Goal: Information Seeking & Learning: Check status

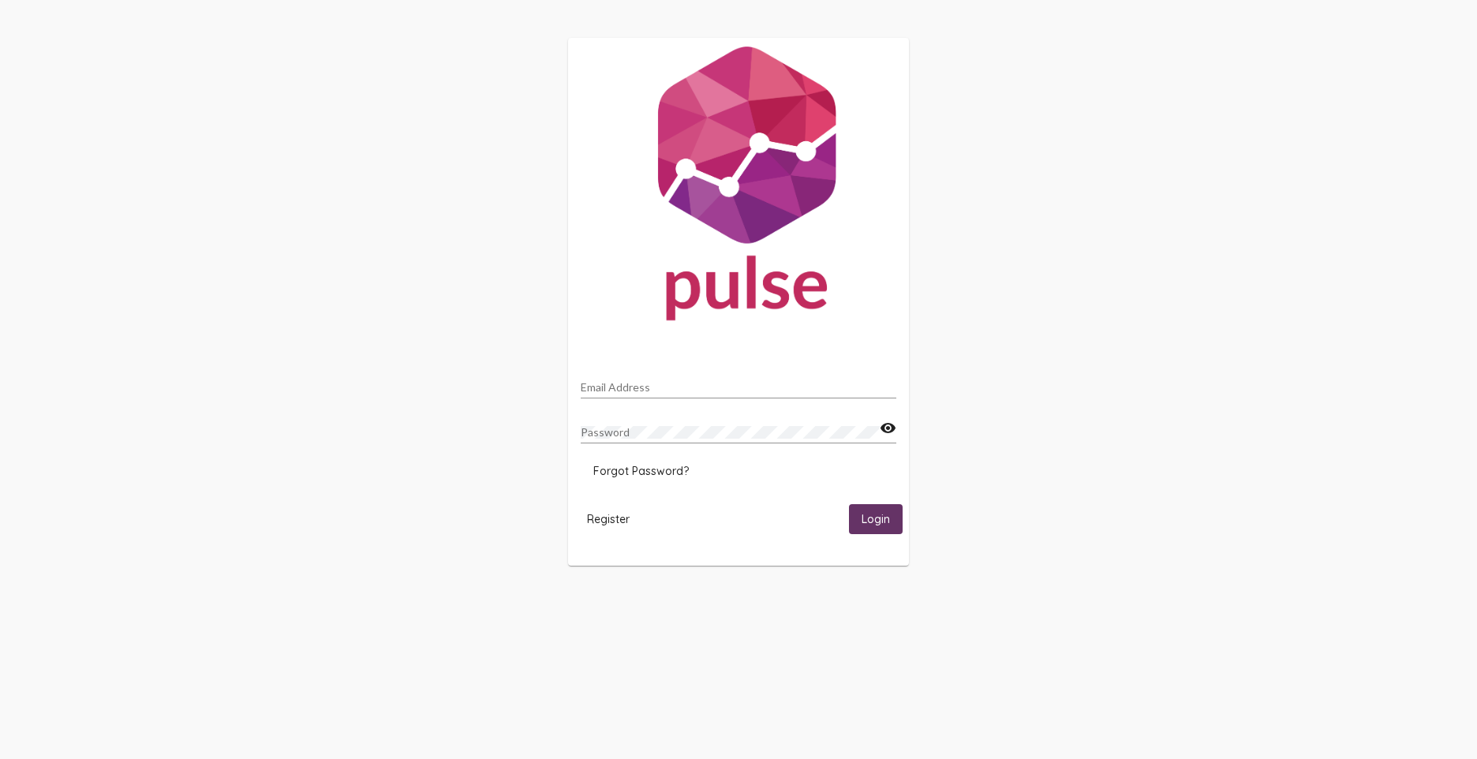
click at [671, 396] on div "Email Address" at bounding box center [739, 383] width 316 height 31
type input "[EMAIL_ADDRESS][PERSON_NAME][DOMAIN_NAME]"
click at [860, 519] on button "Login" at bounding box center [876, 518] width 54 height 29
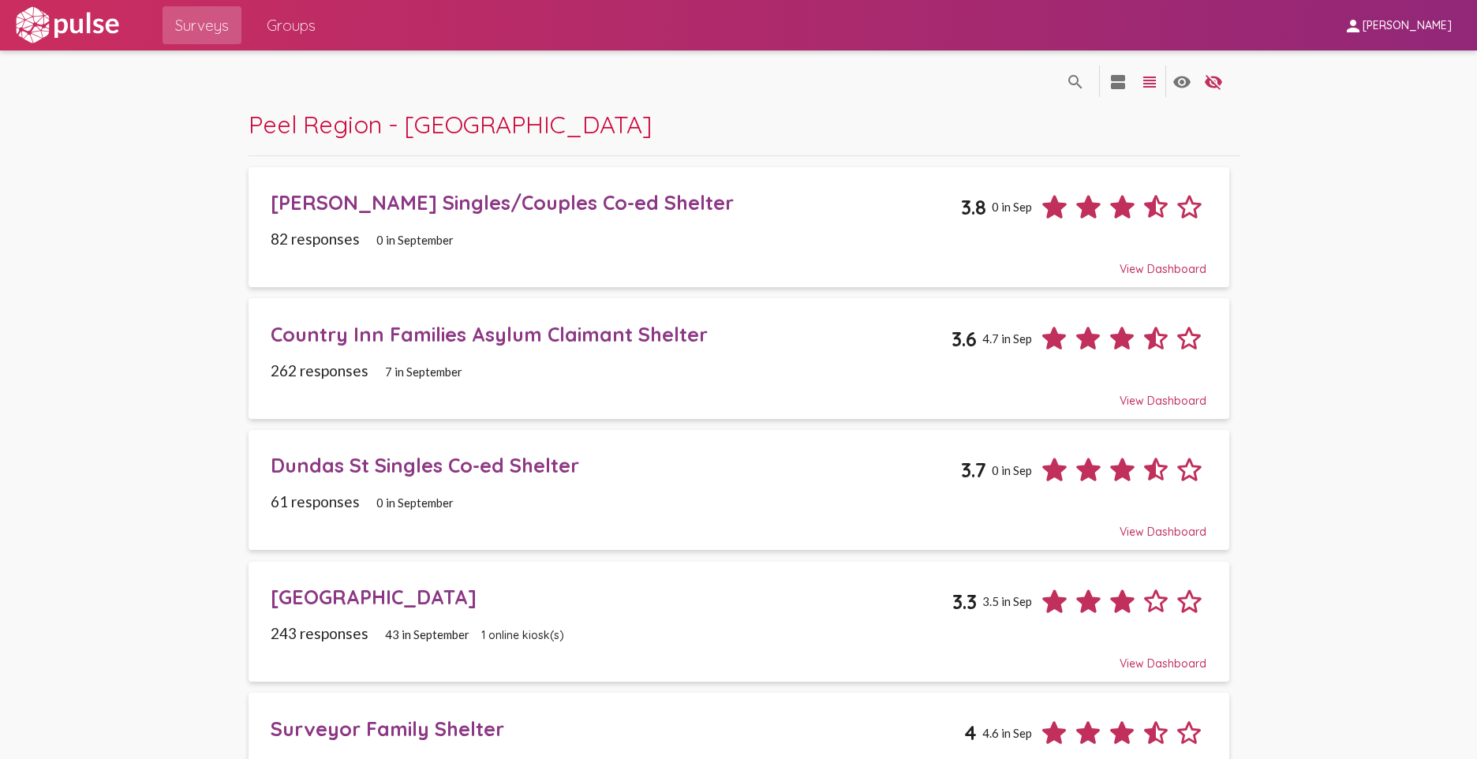
click at [264, 28] on link "Groups" at bounding box center [291, 25] width 74 height 38
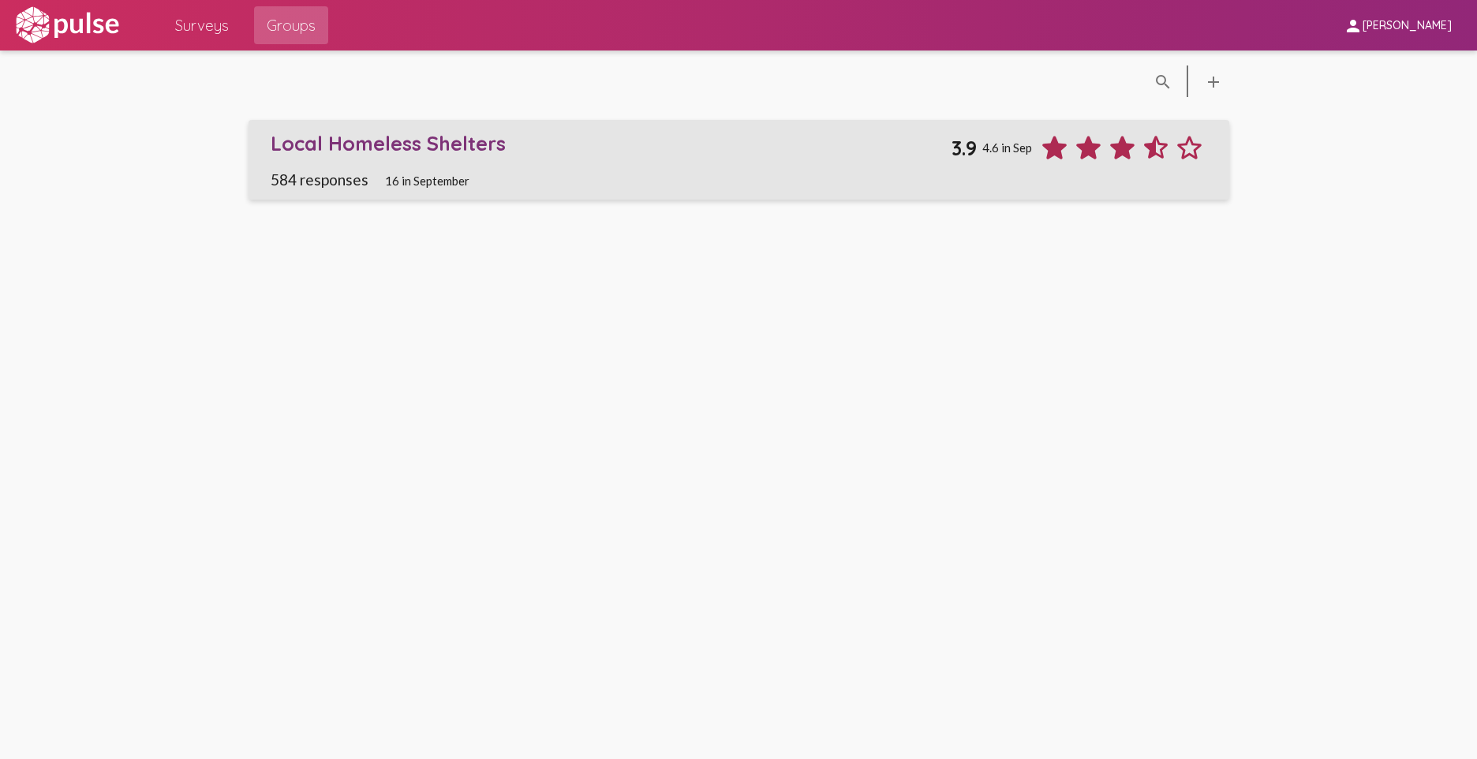
click at [354, 144] on div "Local Homeless Shelters" at bounding box center [611, 143] width 681 height 24
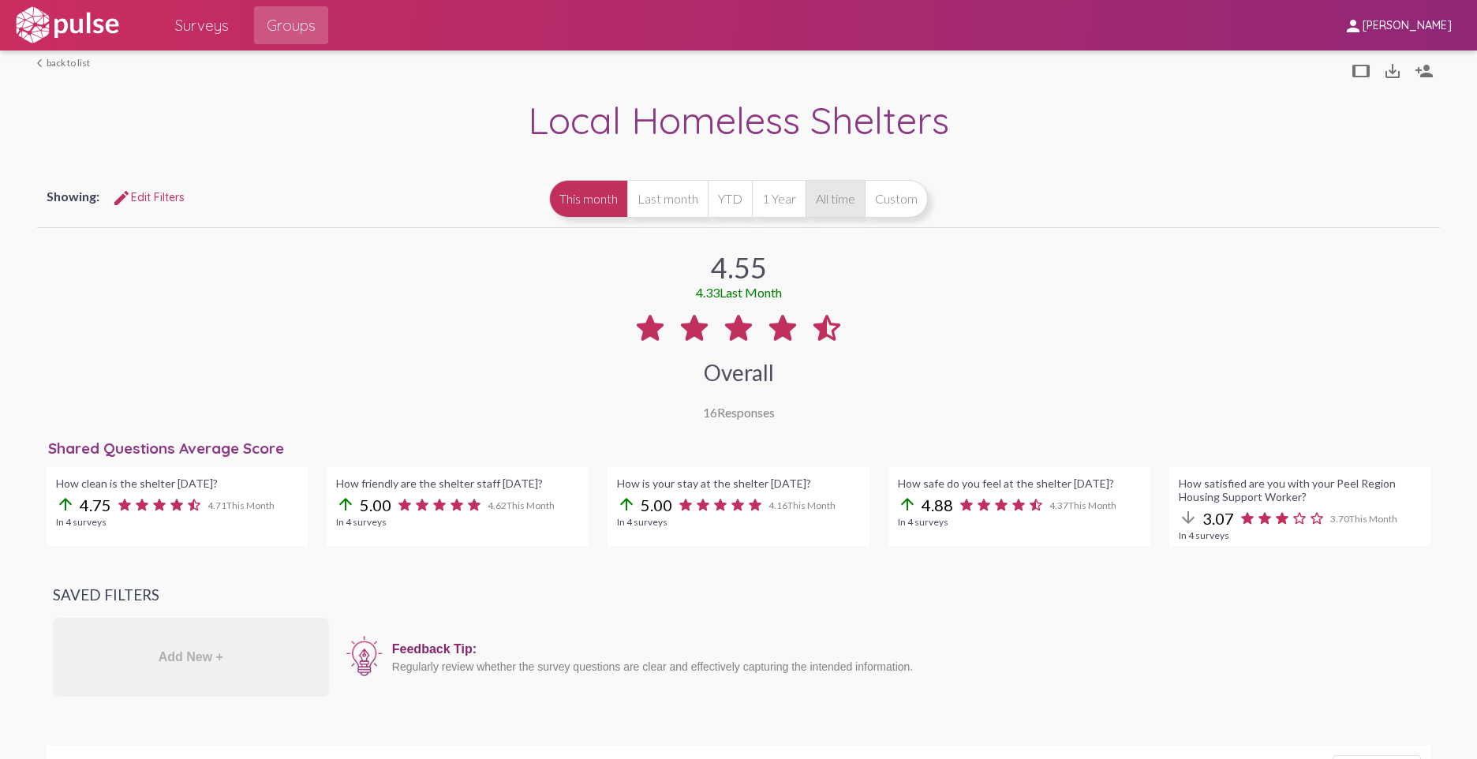
click at [819, 202] on button "All time" at bounding box center [835, 199] width 59 height 38
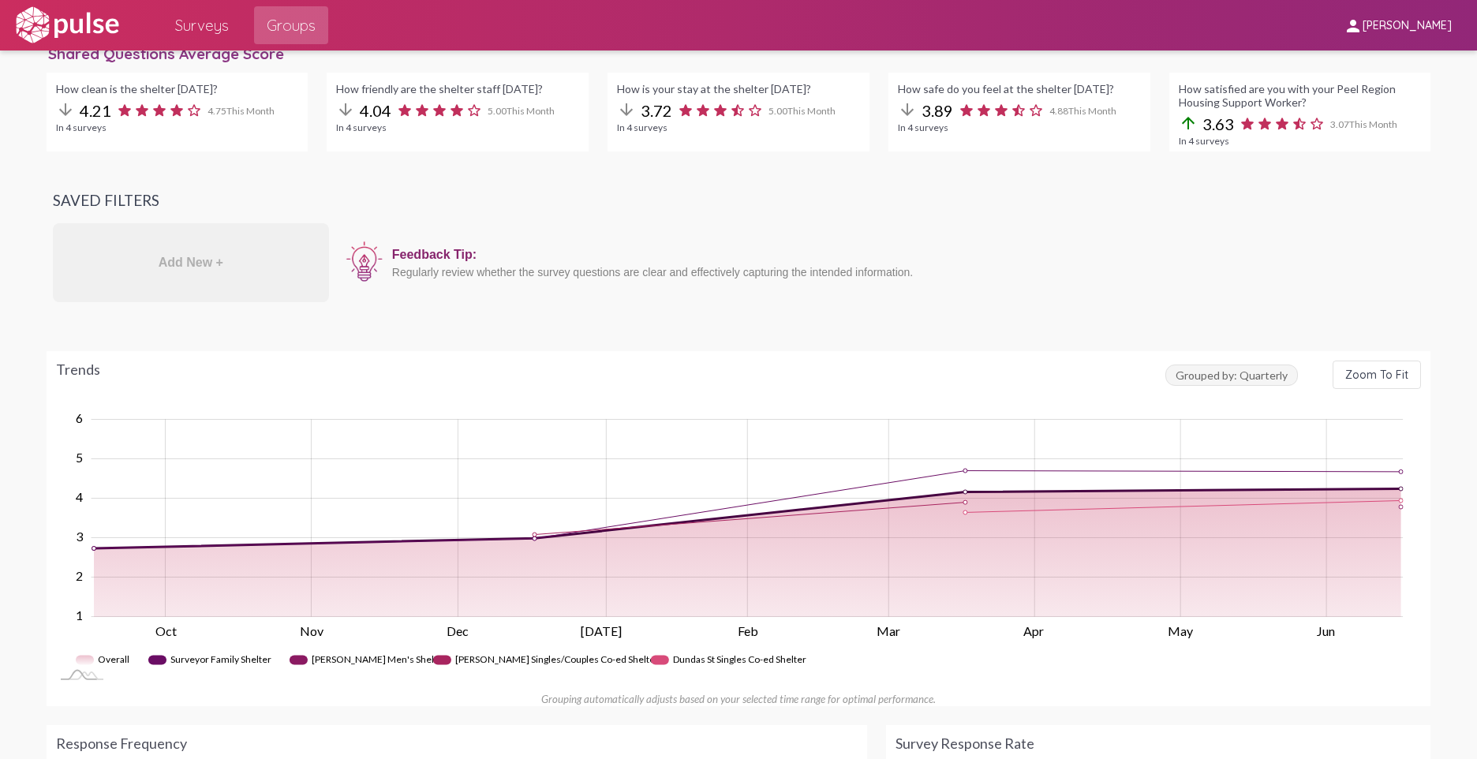
scroll to position [474, 0]
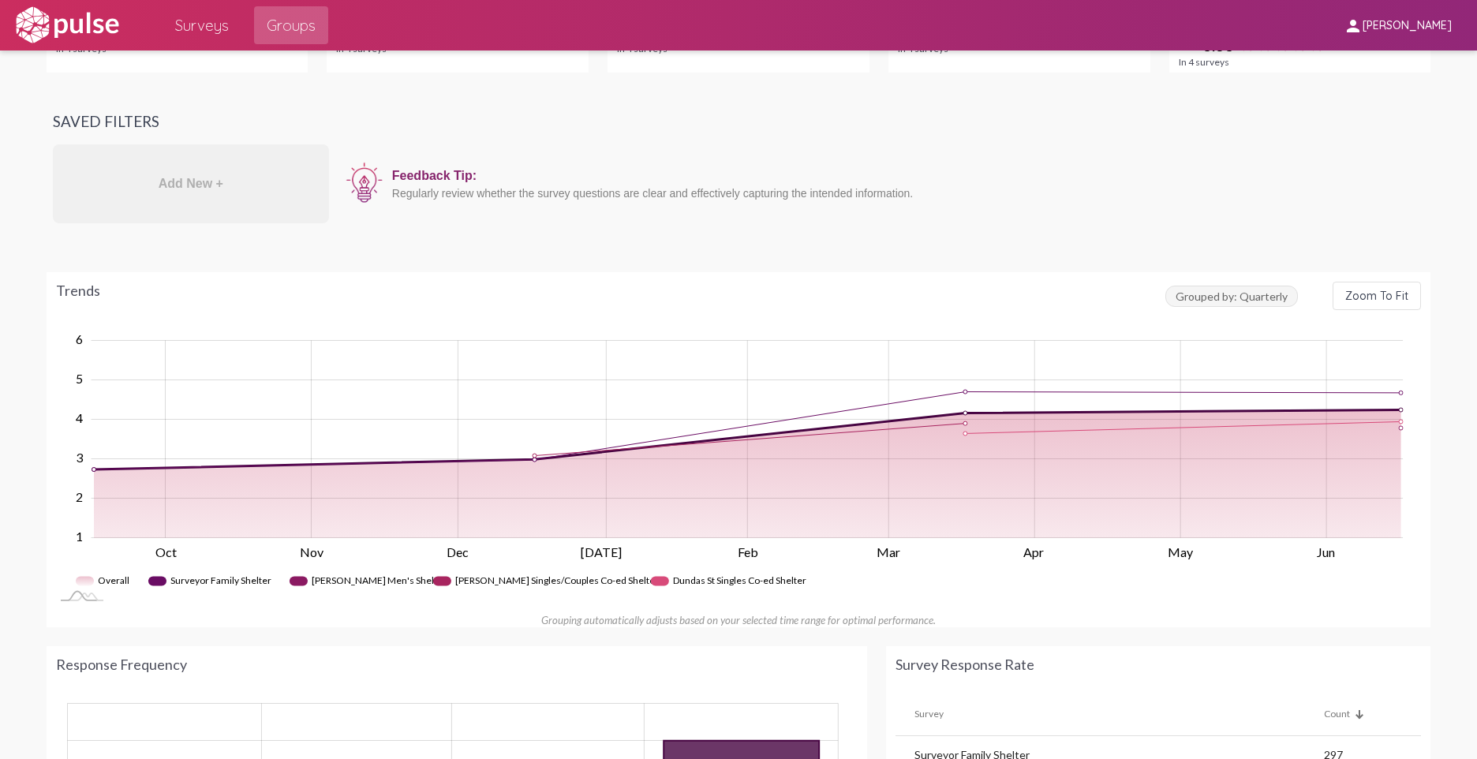
click at [204, 22] on span "Surveys" at bounding box center [202, 25] width 54 height 28
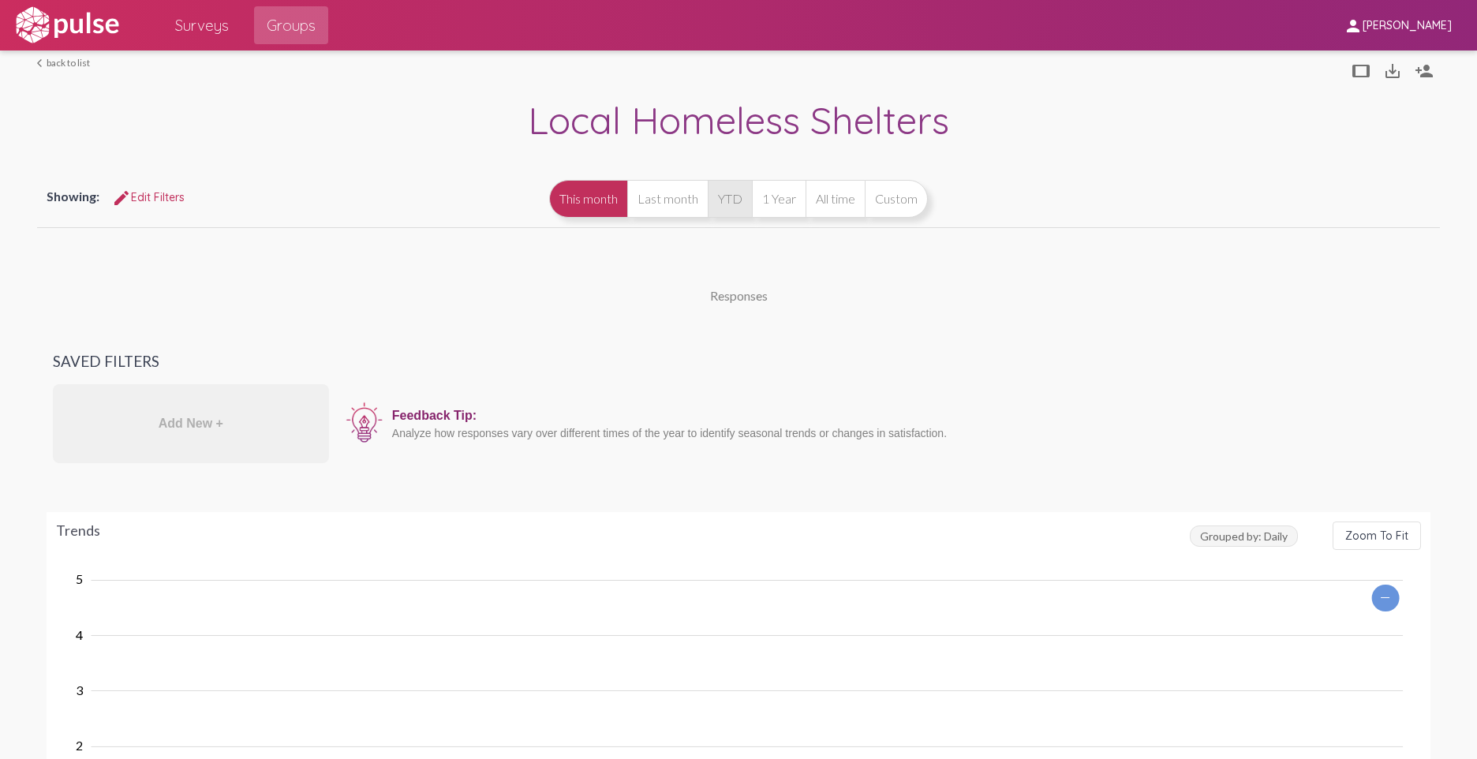
click at [718, 199] on button "YTD" at bounding box center [730, 199] width 44 height 38
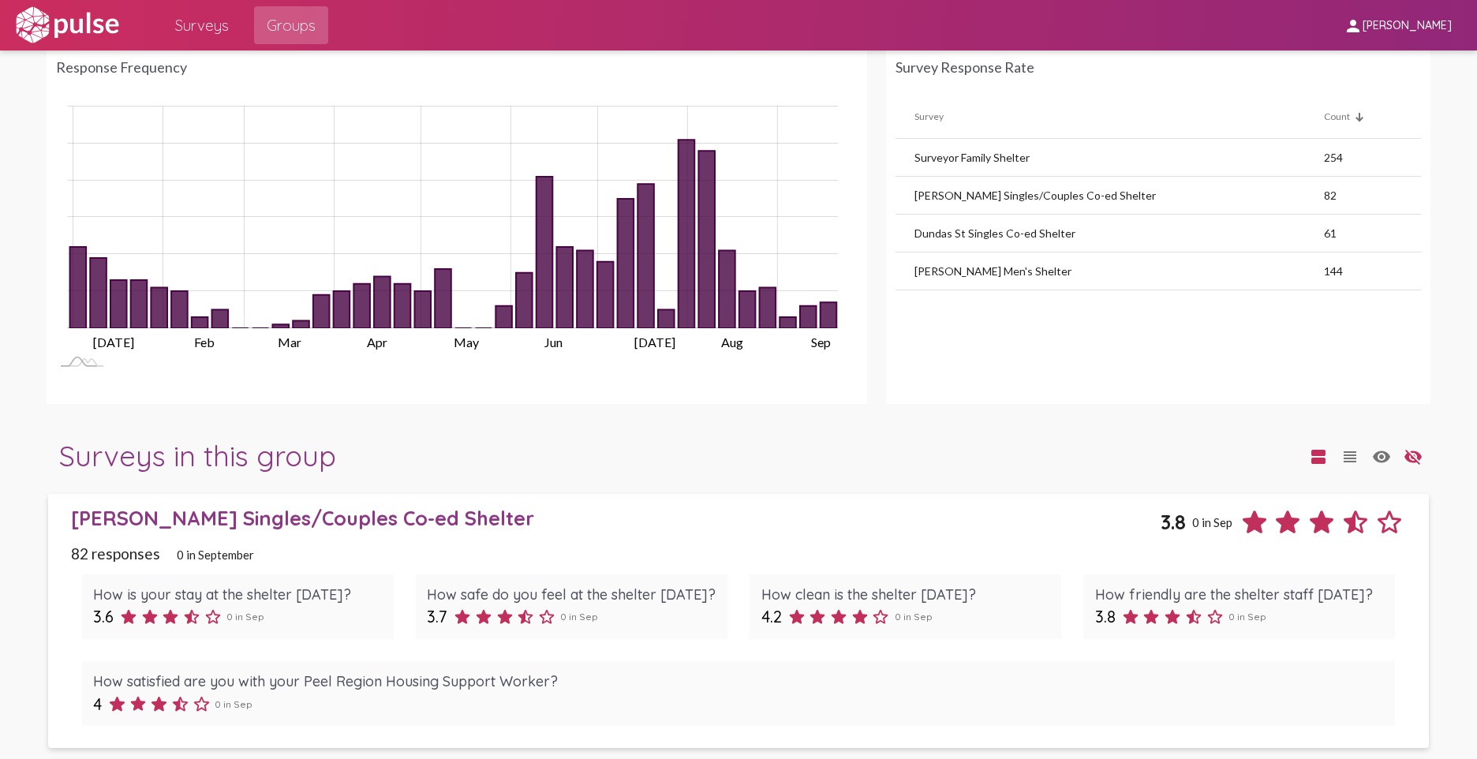
scroll to position [1342, 0]
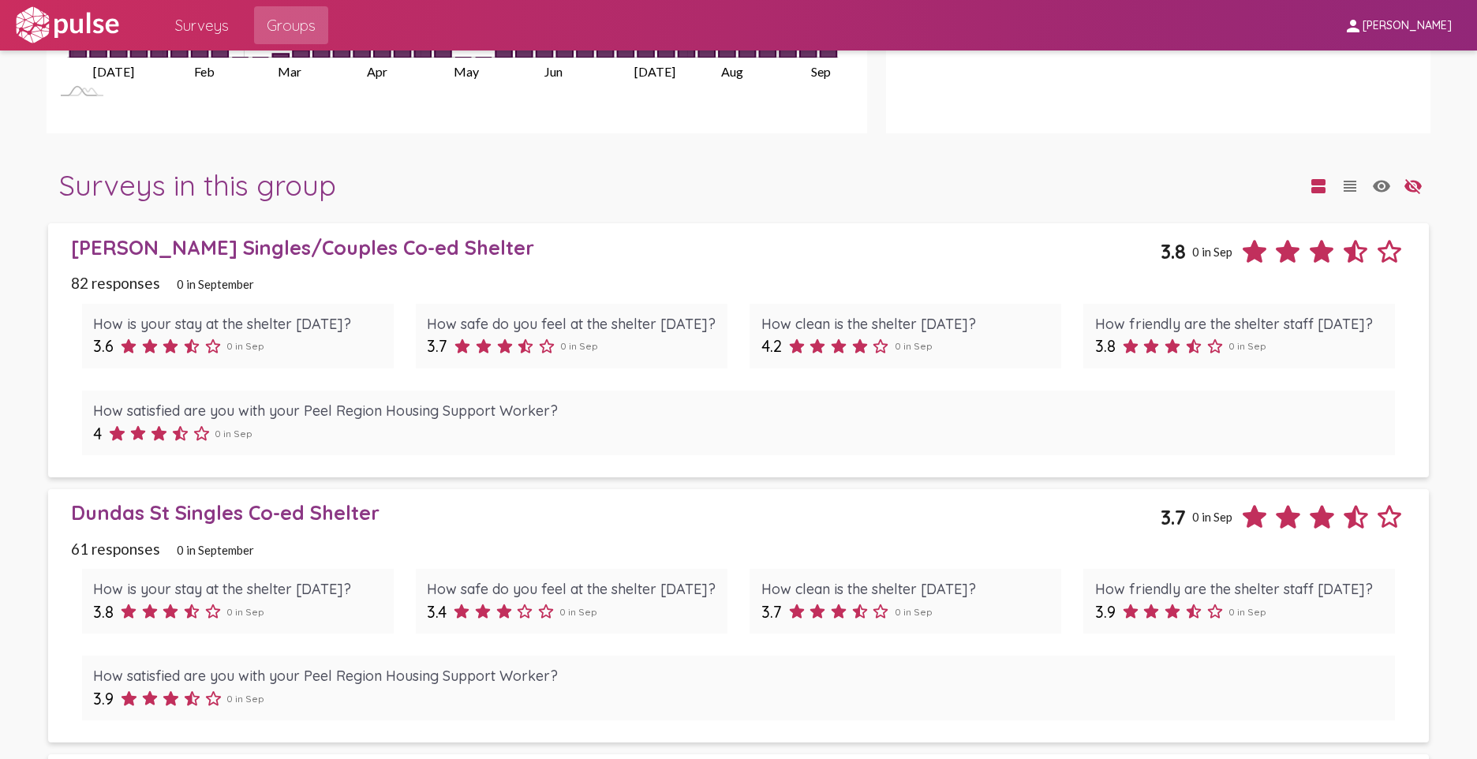
click at [702, 193] on div "Surveys in this group" at bounding box center [681, 185] width 1244 height 36
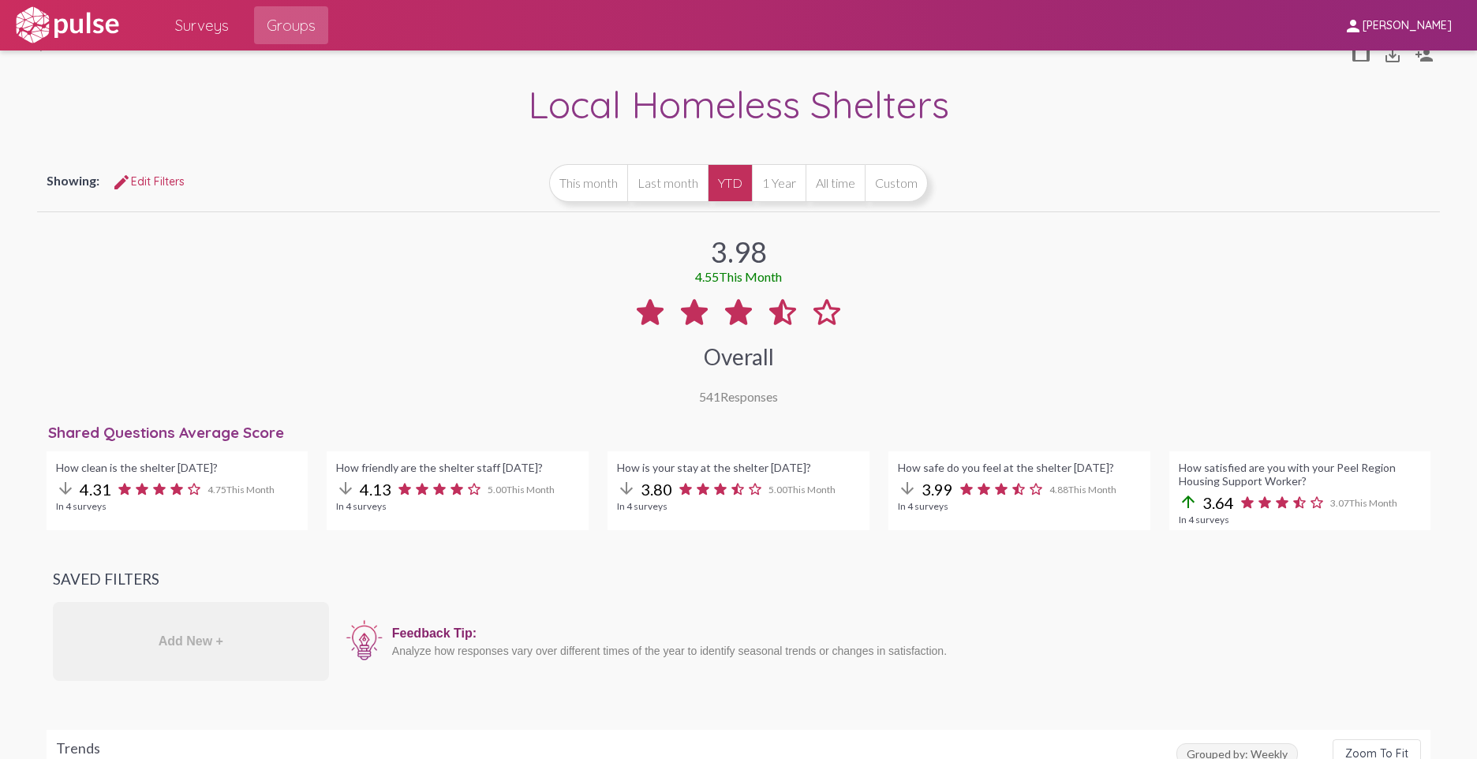
scroll to position [0, 0]
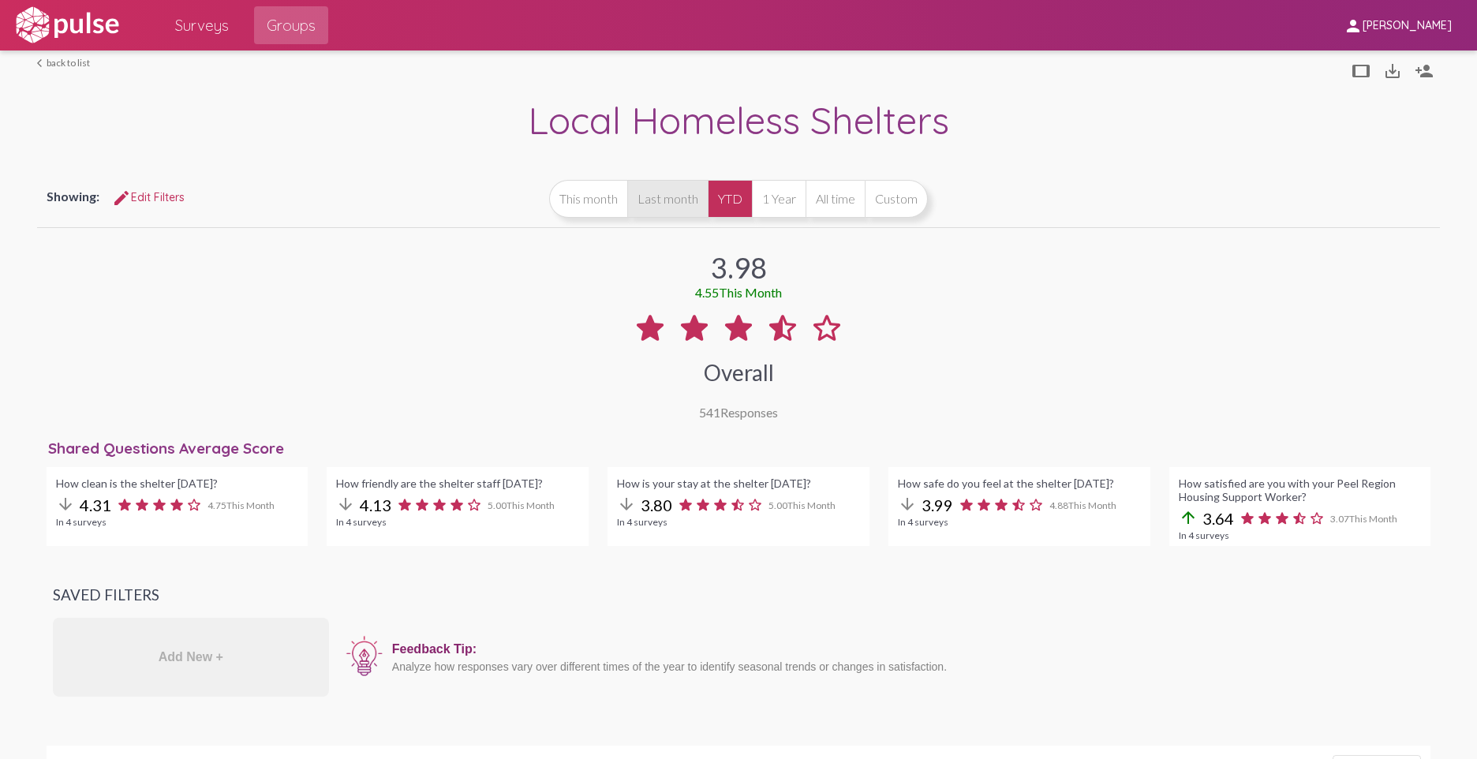
click at [656, 201] on button "Last month" at bounding box center [667, 199] width 81 height 38
click at [144, 197] on span "edit Edit Filters" at bounding box center [148, 197] width 73 height 14
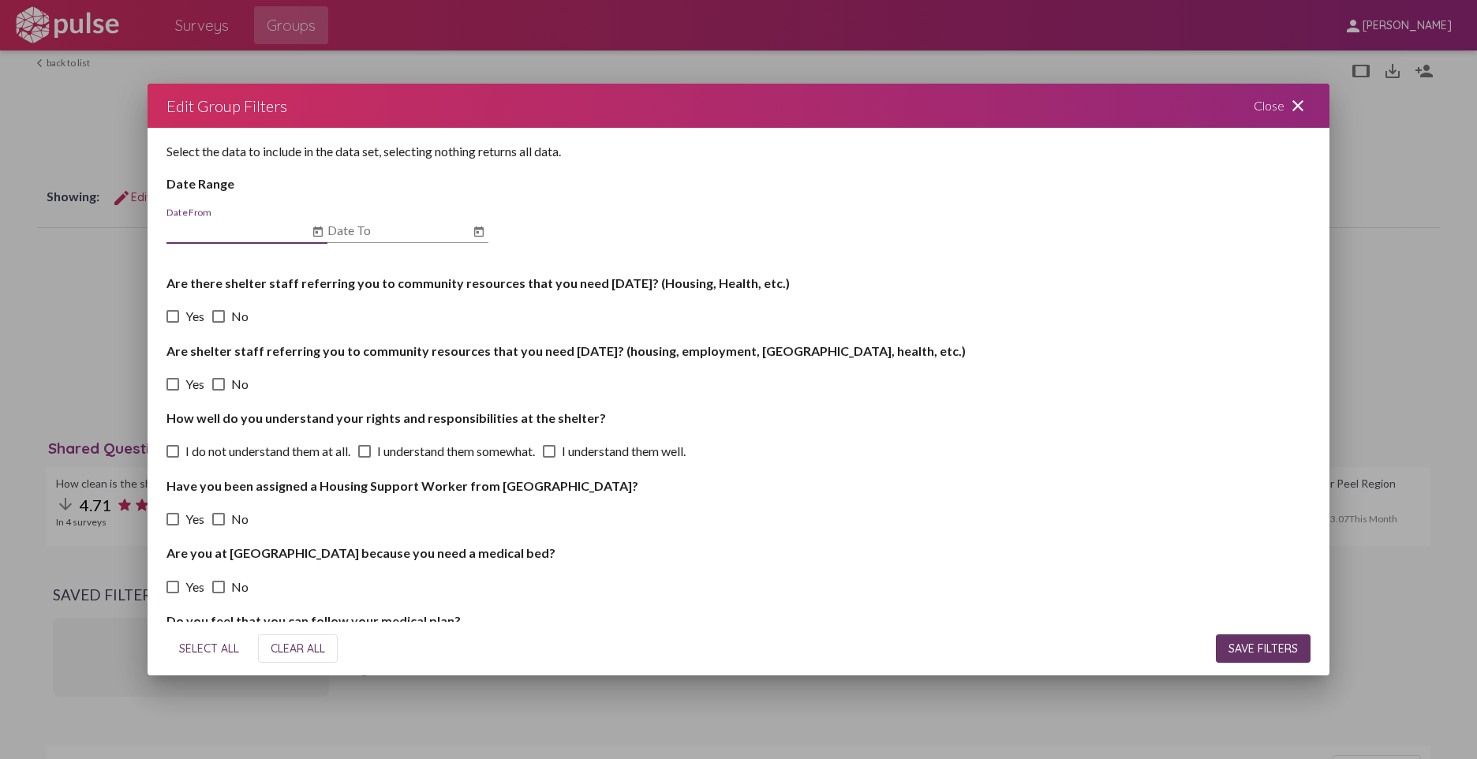
click at [1277, 108] on div "Close close" at bounding box center [1282, 106] width 95 height 44
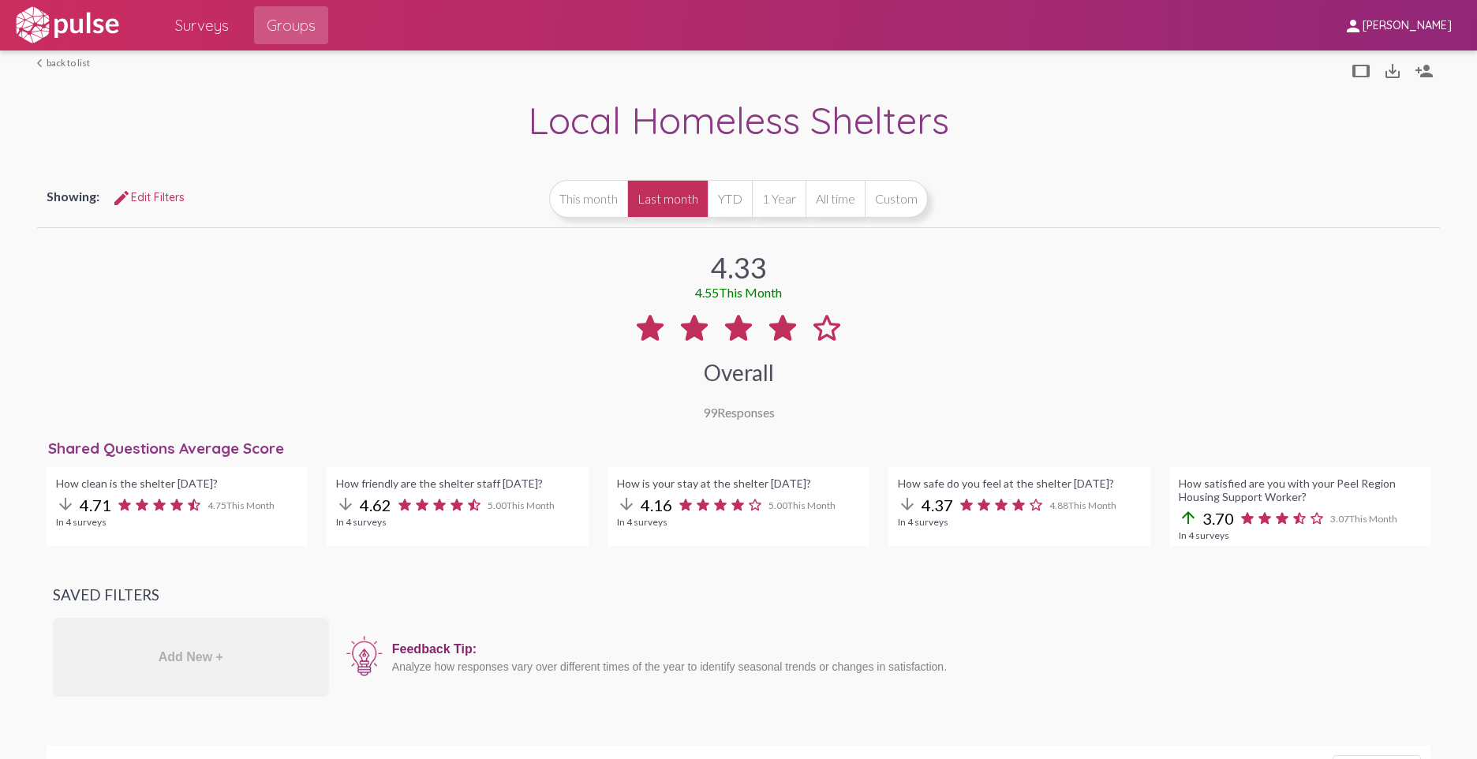
drag, startPoint x: 938, startPoint y: 122, endPoint x: 495, endPoint y: 118, distance: 442.8
click at [495, 118] on div "Local Homeless Shelters" at bounding box center [738, 121] width 1403 height 51
drag, startPoint x: 495, startPoint y: 118, endPoint x: 463, endPoint y: 97, distance: 37.7
click at [463, 97] on div "Local Homeless Shelters" at bounding box center [738, 121] width 1403 height 51
drag, startPoint x: 942, startPoint y: 126, endPoint x: 509, endPoint y: 133, distance: 433.3
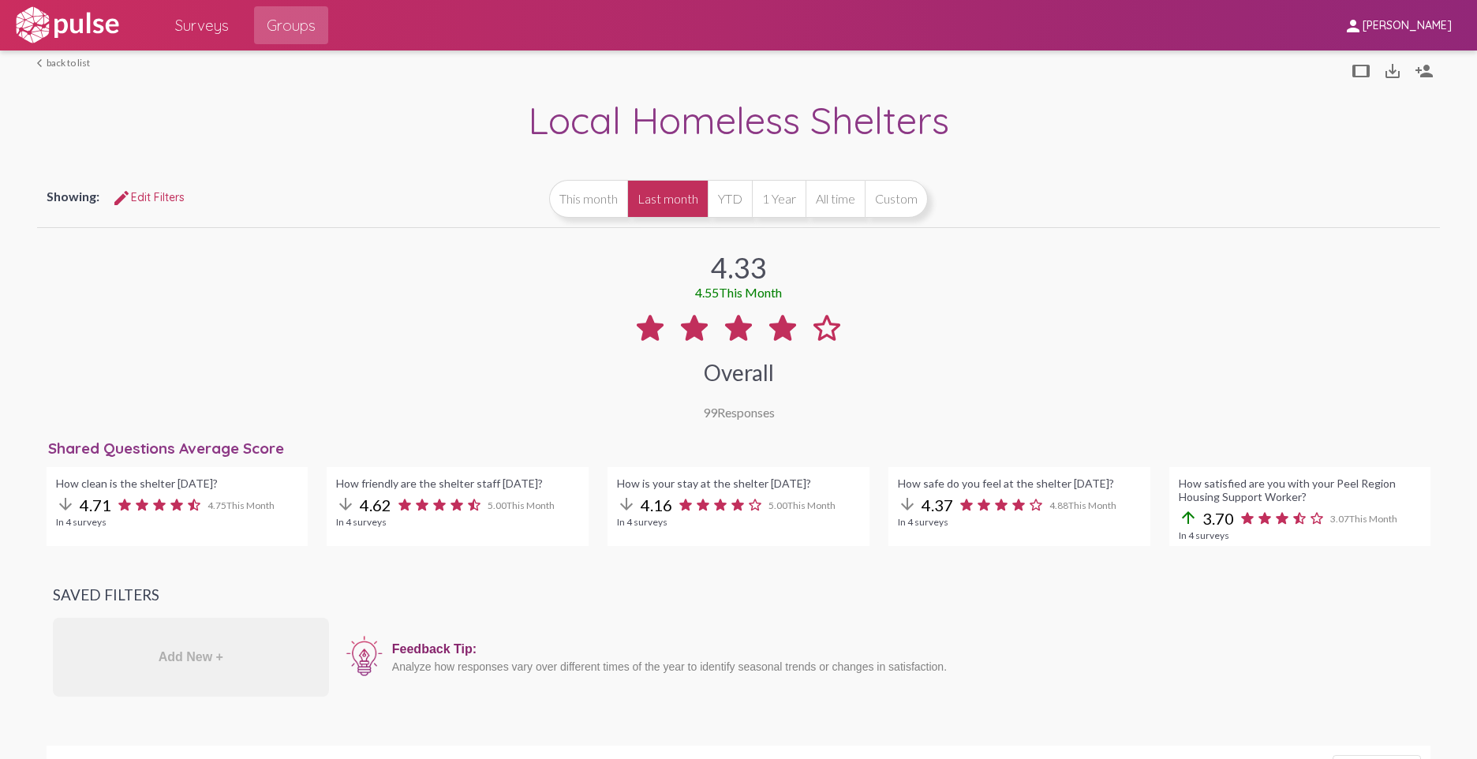
click at [509, 133] on div "Local Homeless Shelters" at bounding box center [738, 121] width 1403 height 51
drag, startPoint x: 509, startPoint y: 133, endPoint x: 504, endPoint y: 103, distance: 29.7
click at [496, 103] on div "Local Homeless Shelters" at bounding box center [738, 121] width 1403 height 51
drag, startPoint x: 930, startPoint y: 127, endPoint x: 515, endPoint y: 137, distance: 415.2
click at [515, 137] on div "Local Homeless Shelters" at bounding box center [738, 121] width 1403 height 51
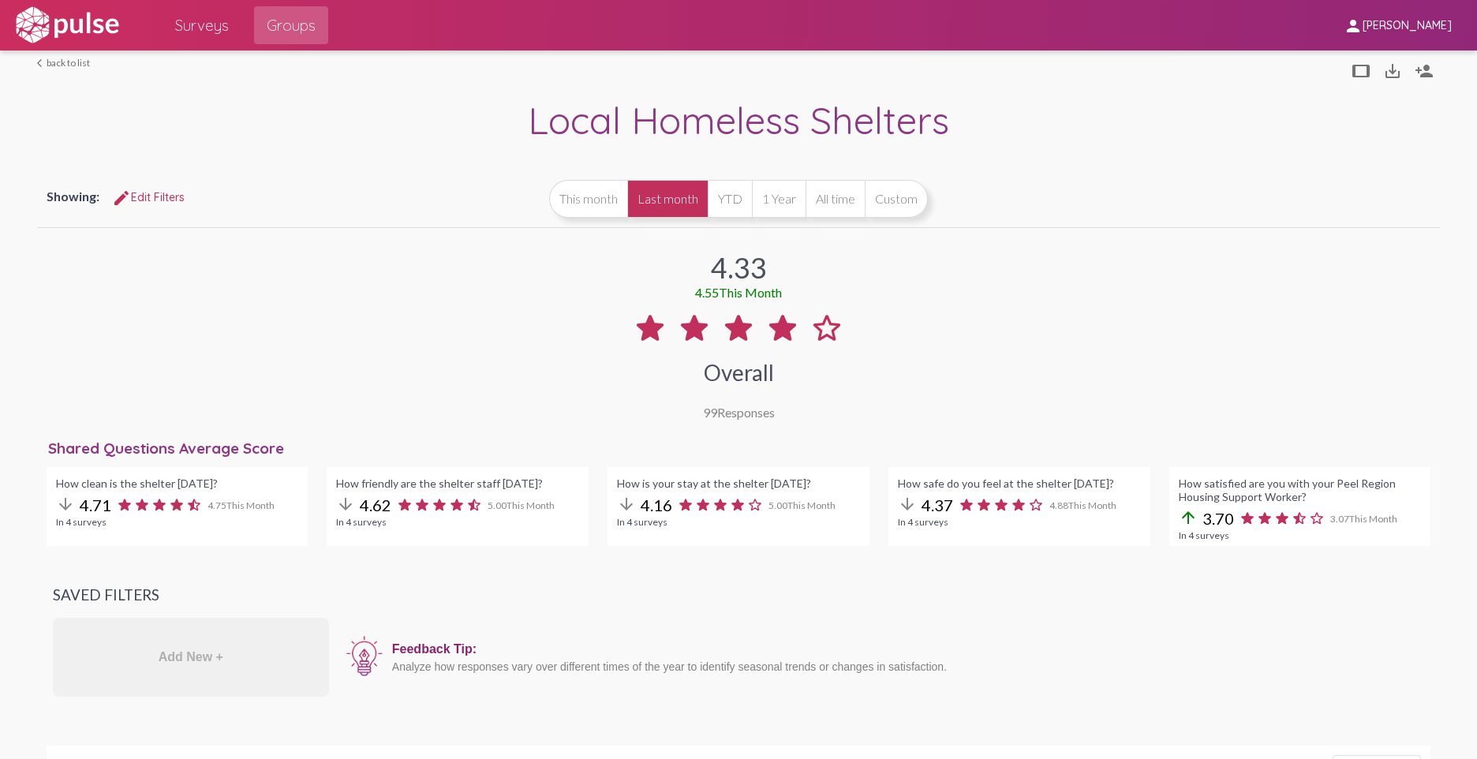
drag, startPoint x: 515, startPoint y: 137, endPoint x: 494, endPoint y: 151, distance: 25.6
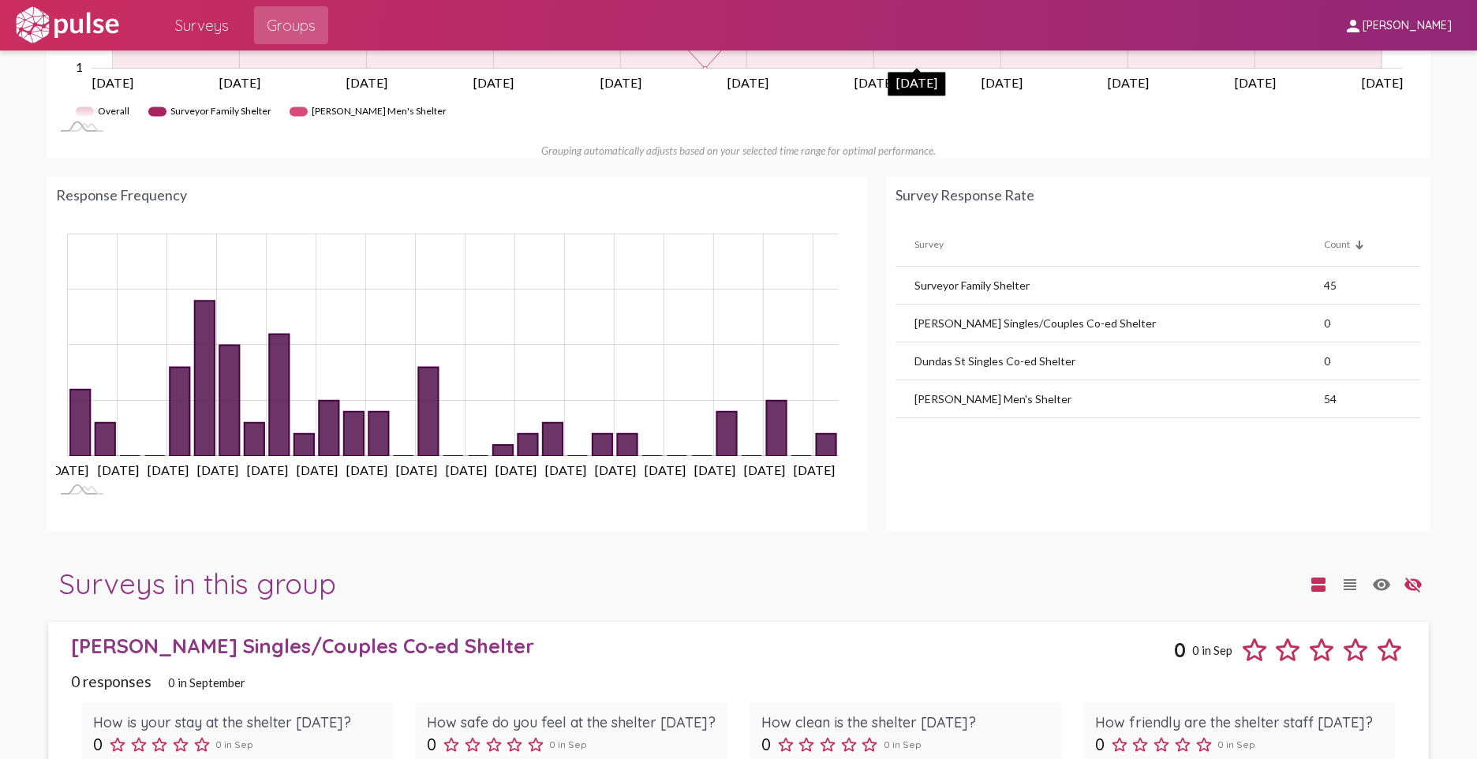
scroll to position [947, 0]
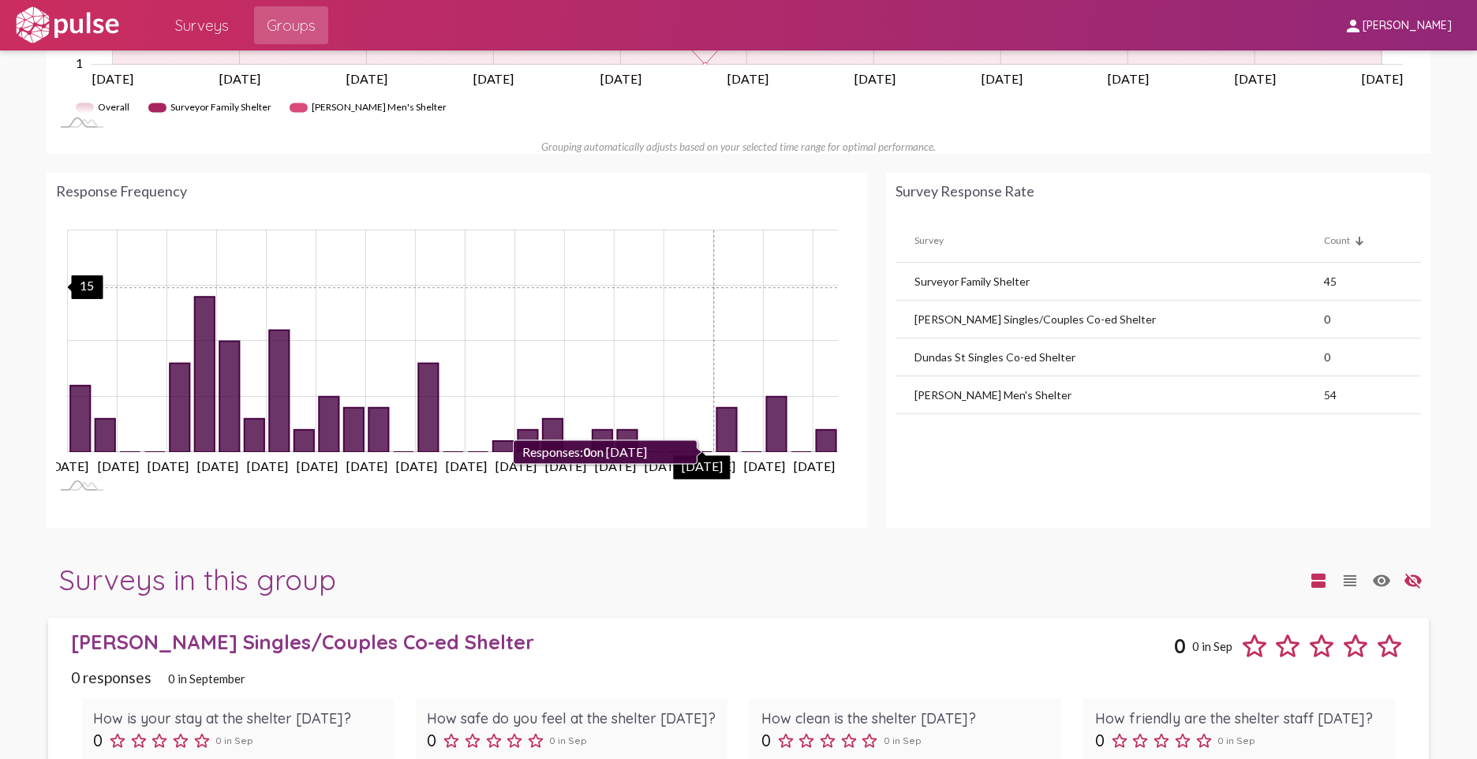
click at [714, 288] on g "Zoom Out" at bounding box center [453, 341] width 772 height 223
click at [705, 208] on div "Response Frequency" at bounding box center [457, 200] width 802 height 36
click at [877, 497] on div "Trends Grouped by: Daily Zoom To Fit Zoom Out 2 4 3 0.00 2 1 -1 5 6 7 L [DATE] …" at bounding box center [738, 163] width 1403 height 748
click at [877, 195] on div "Trends Grouped by: Daily Zoom To Fit Zoom Out 2 4 3 0.00 2 1 -1 5 6 7 L [DATE] …" at bounding box center [738, 163] width 1403 height 748
drag, startPoint x: 1033, startPoint y: 195, endPoint x: 216, endPoint y: 113, distance: 821.0
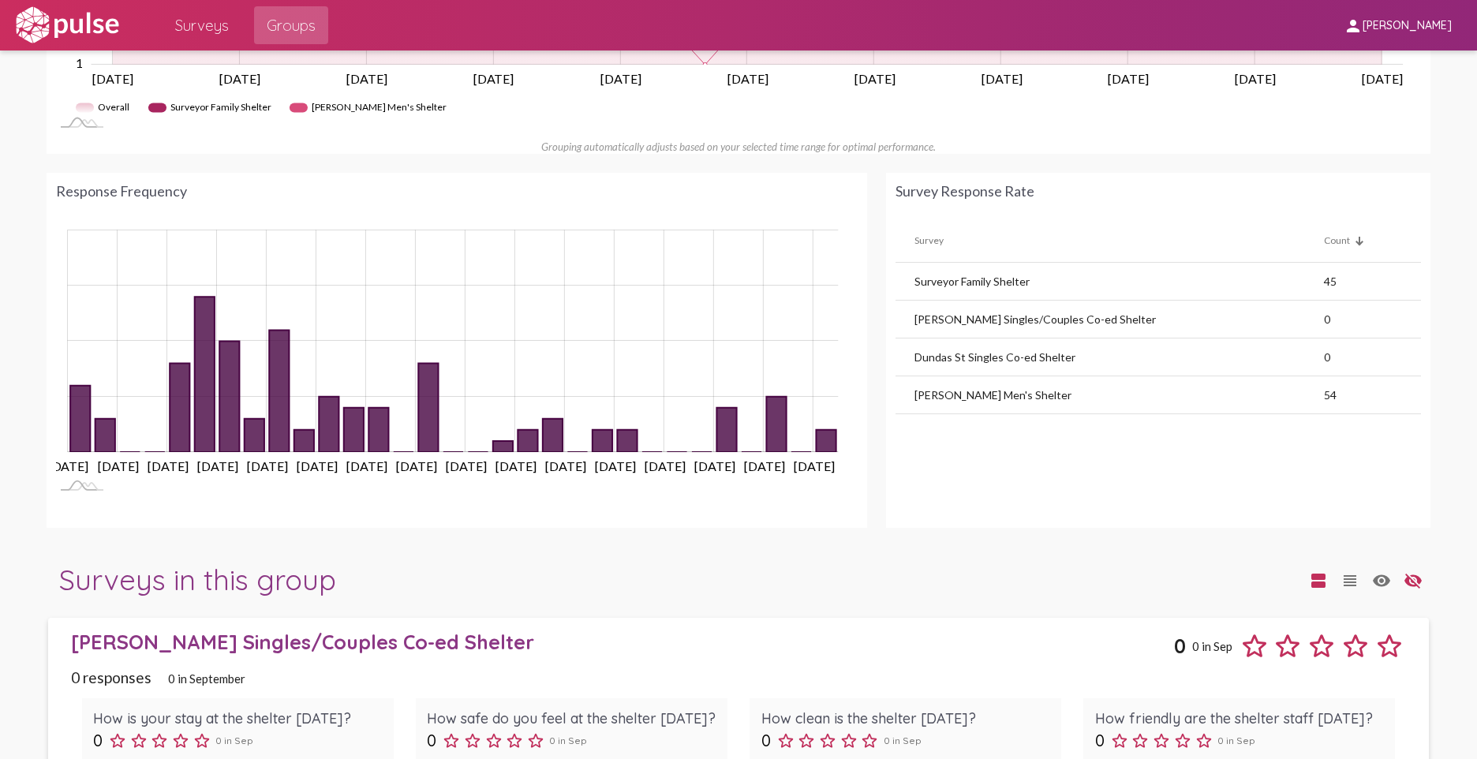
click at [216, 113] on div "Trends Grouped by: Daily Zoom To Fit Zoom Out 2 4 3 0.00 2 1 -1 5 6 7 L [DATE] …" at bounding box center [738, 163] width 1403 height 748
click at [9, 250] on div at bounding box center [18, 618] width 37 height 3030
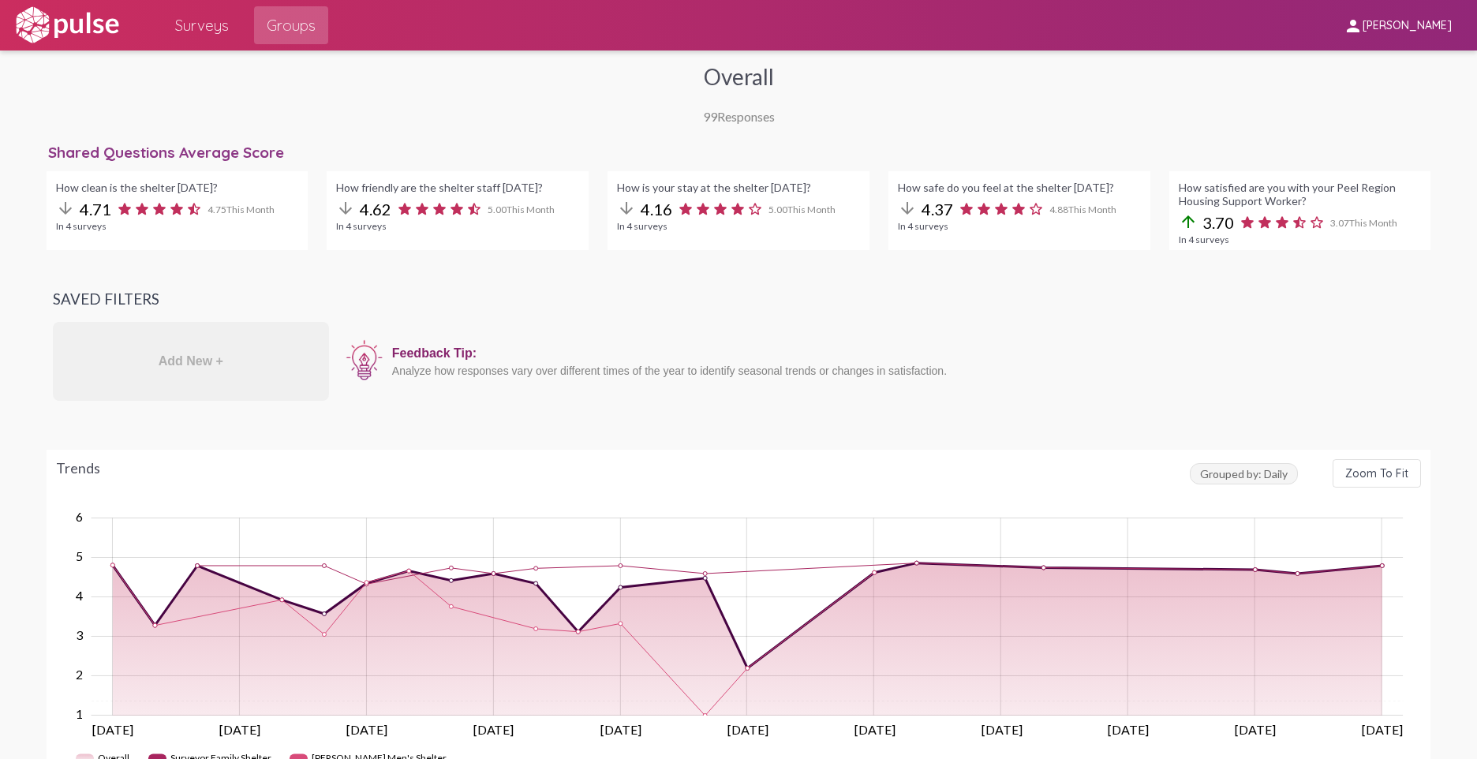
scroll to position [0, 0]
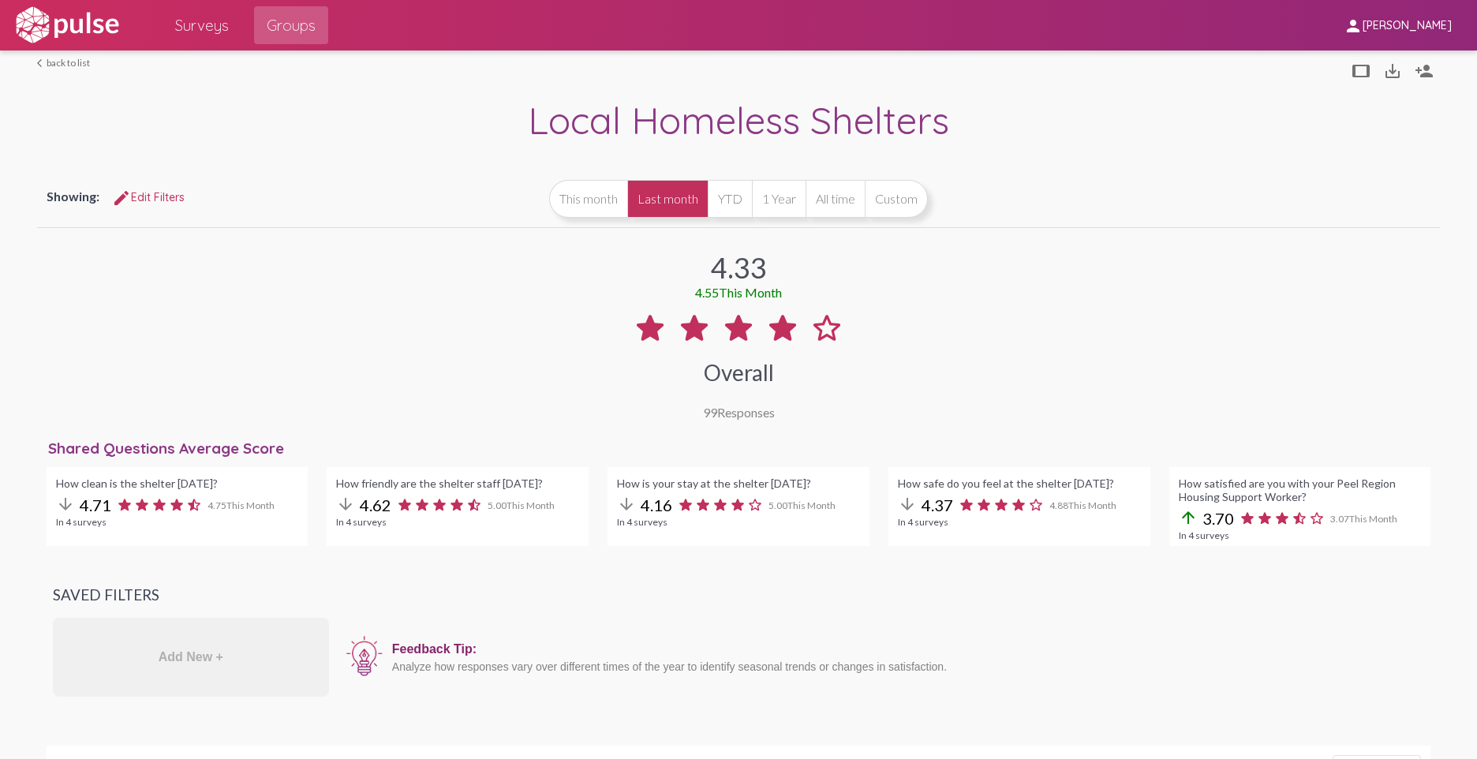
click at [202, 21] on span "Surveys" at bounding box center [202, 25] width 54 height 28
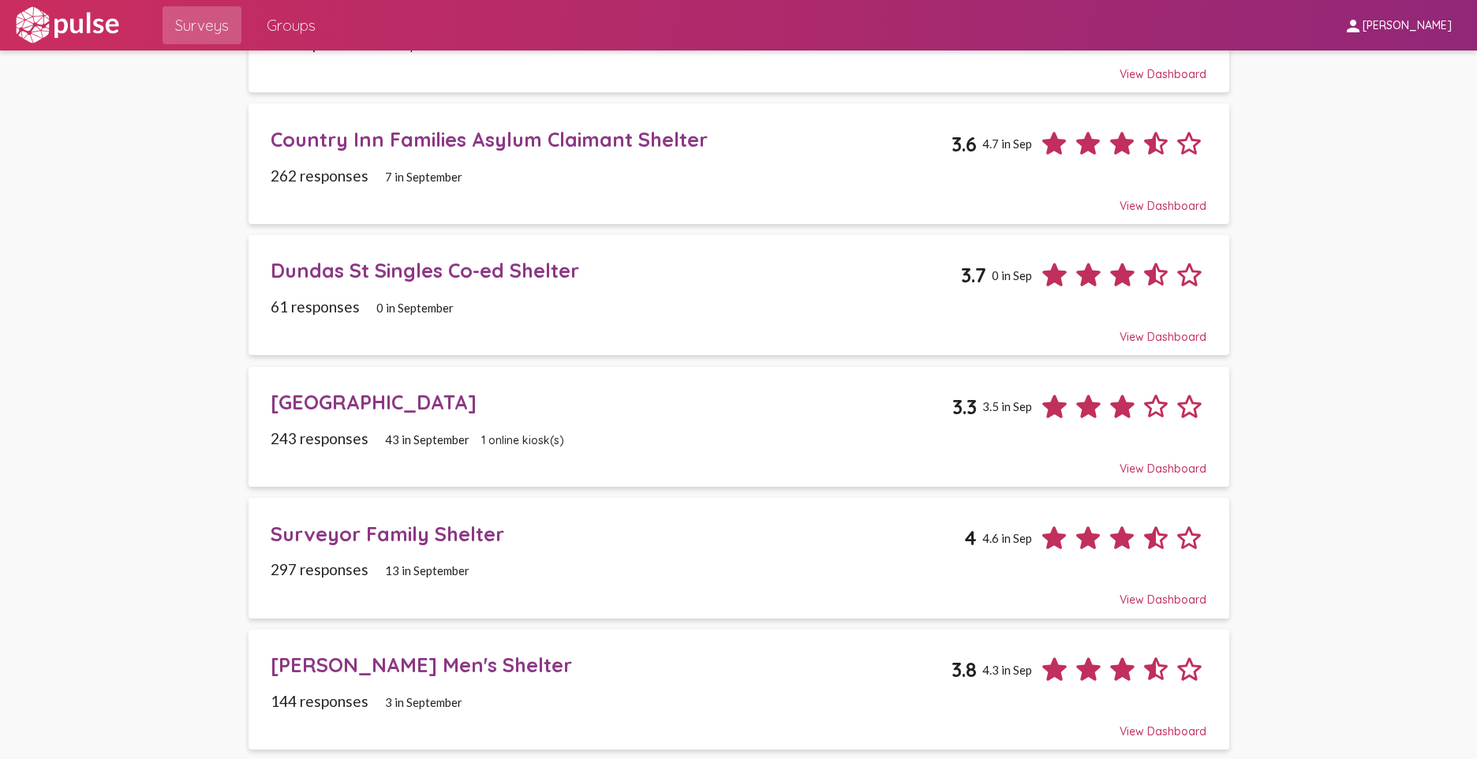
scroll to position [198, 0]
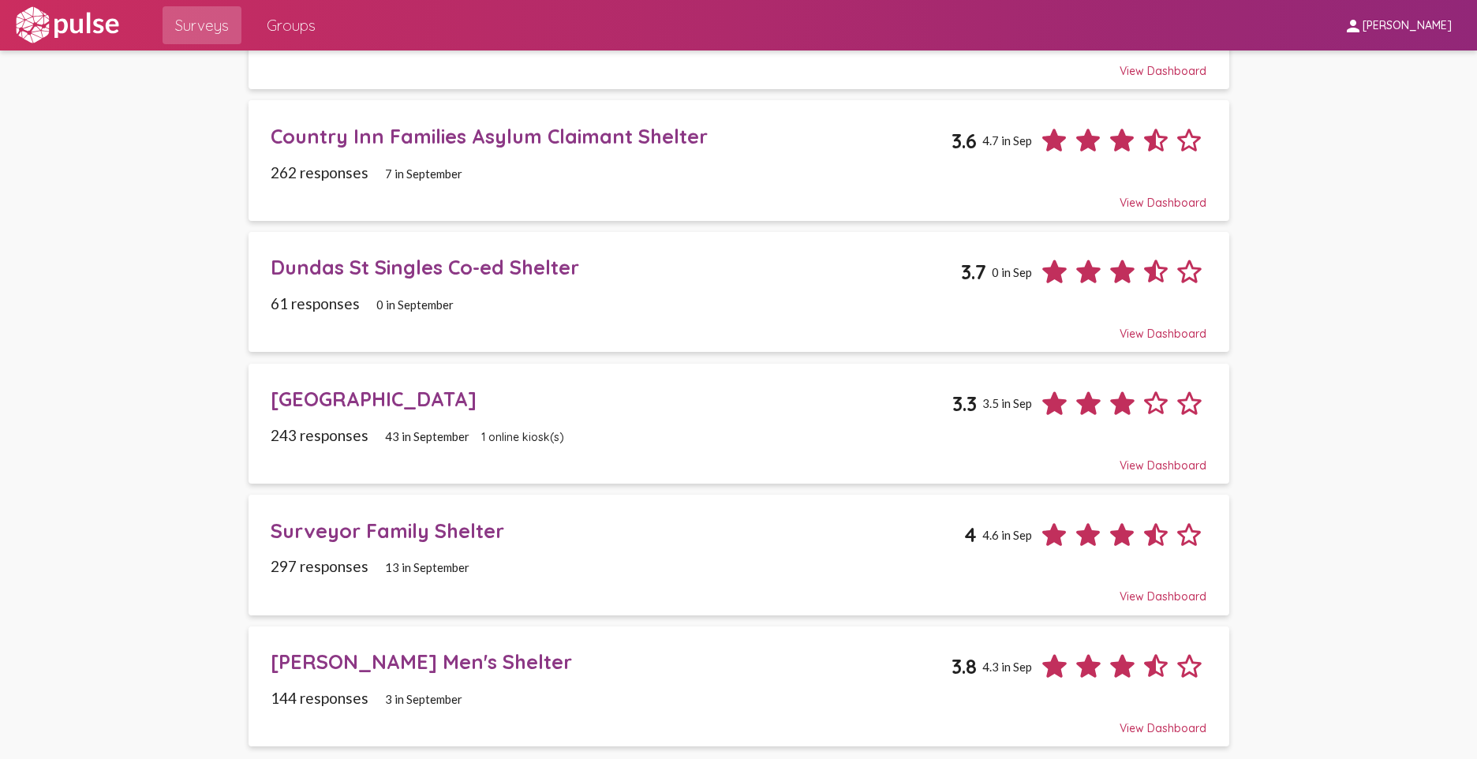
click at [769, 528] on div "Surveyor Family Shelter" at bounding box center [618, 531] width 694 height 24
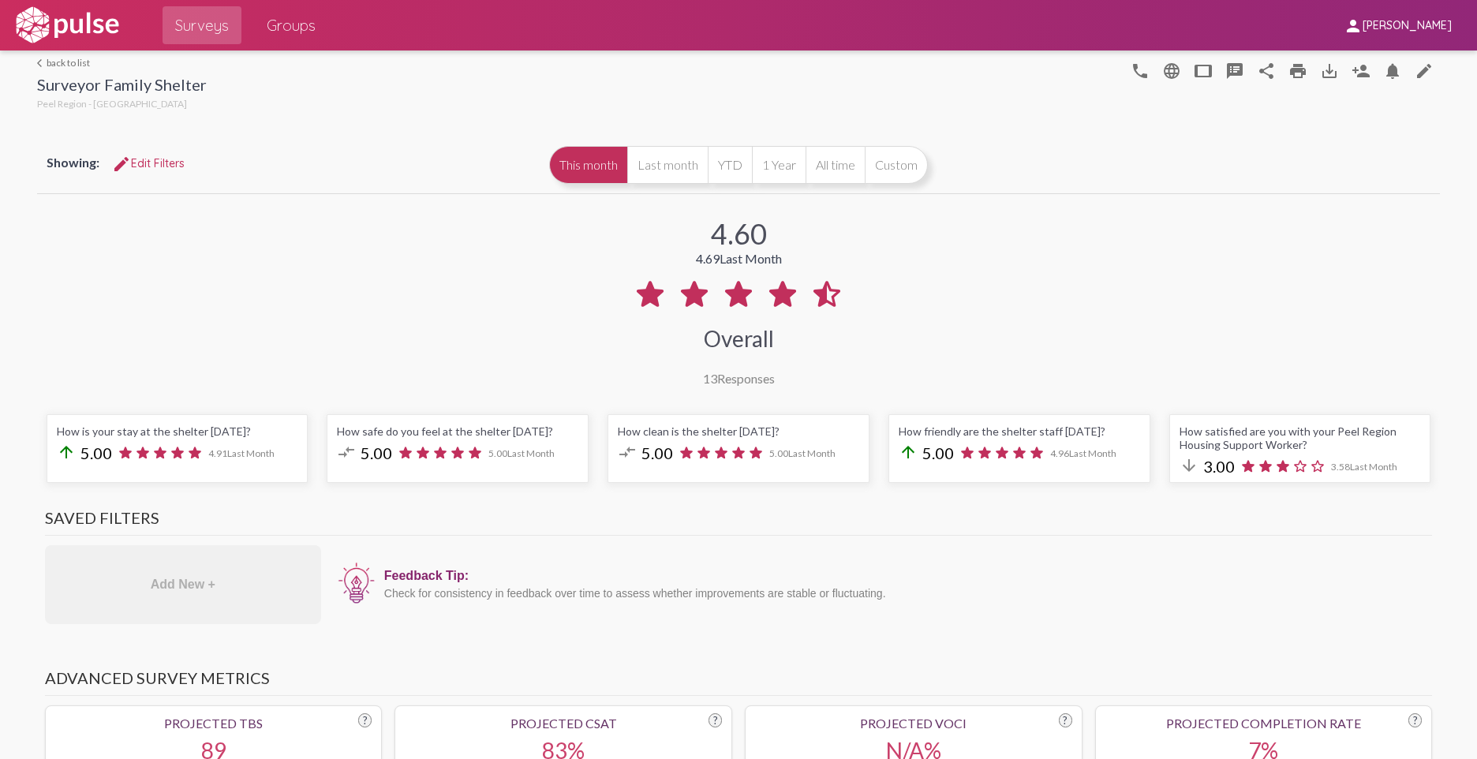
click at [50, 62] on link "arrow_back_ios back to list" at bounding box center [122, 63] width 170 height 12
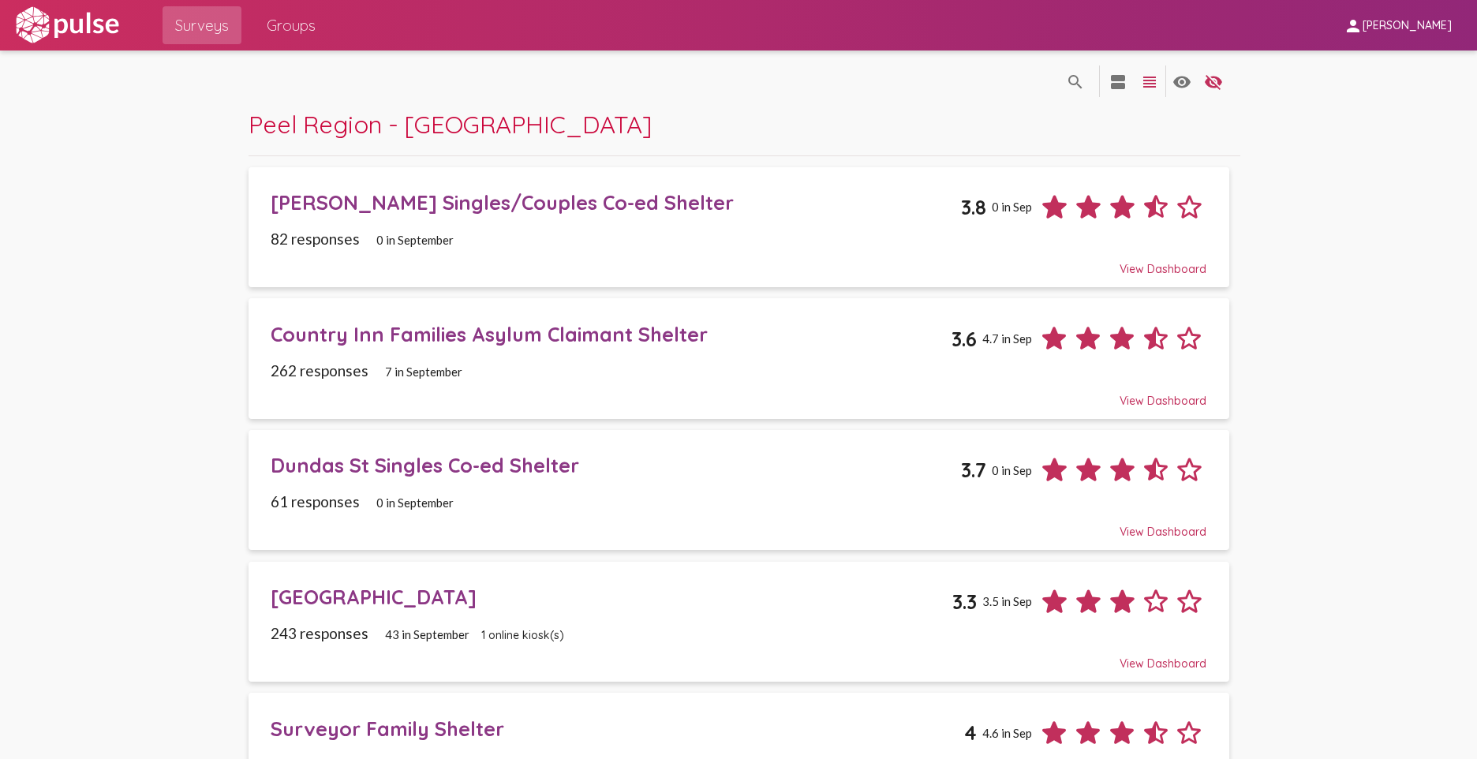
click at [492, 481] on div "Dundas St Singles Co-ed Shelter 3.7 0 in Sep" at bounding box center [739, 464] width 936 height 46
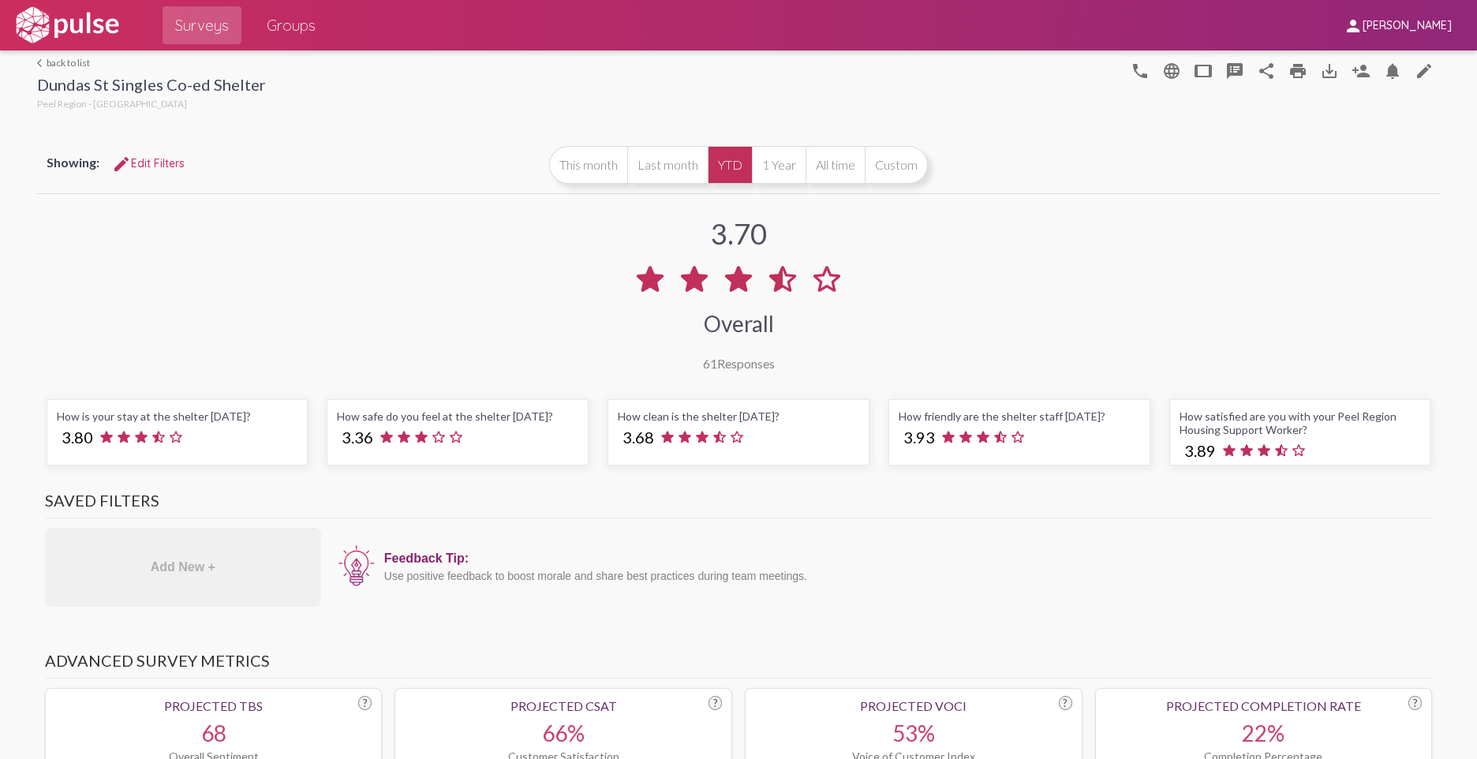
click at [69, 64] on link "arrow_back_ios back to list" at bounding box center [151, 63] width 229 height 12
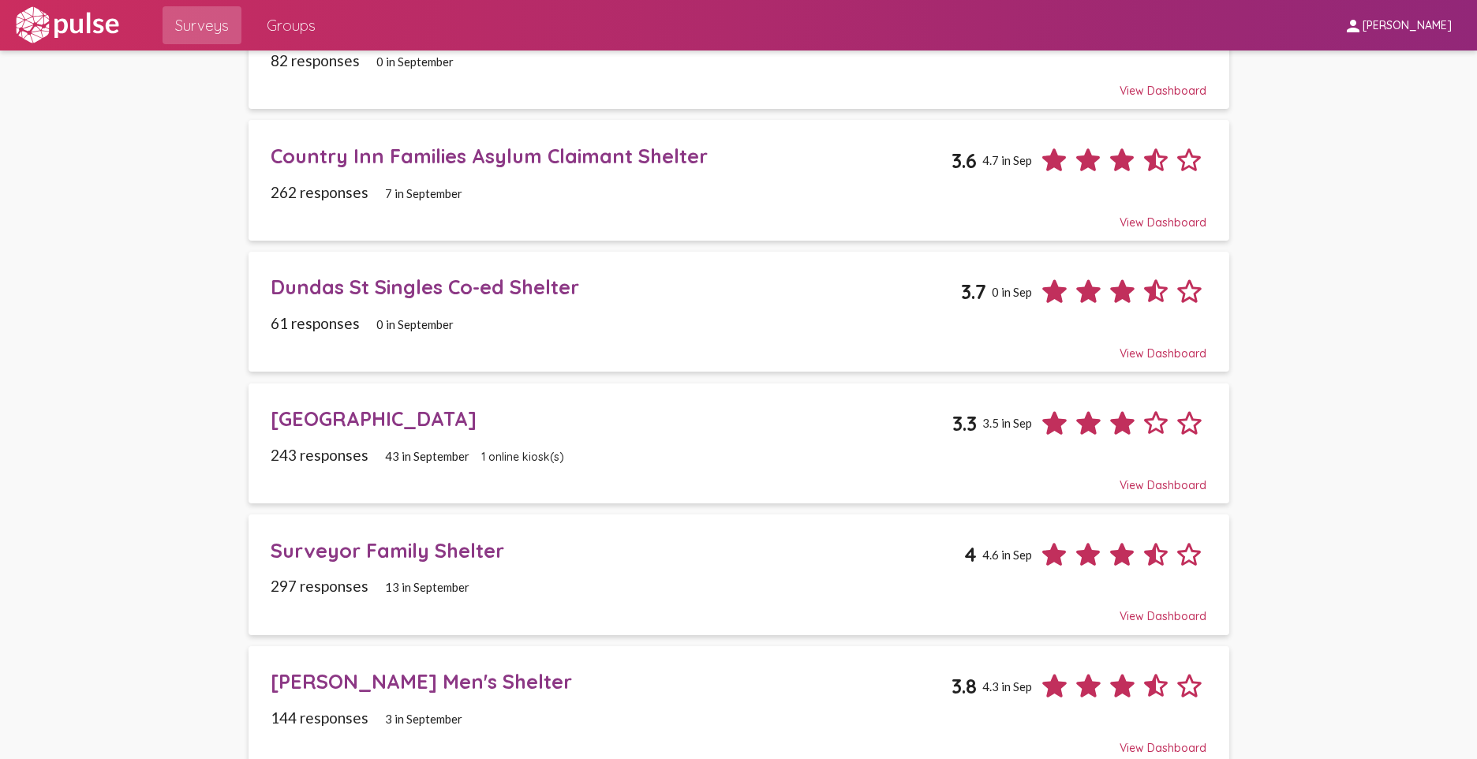
scroll to position [198, 0]
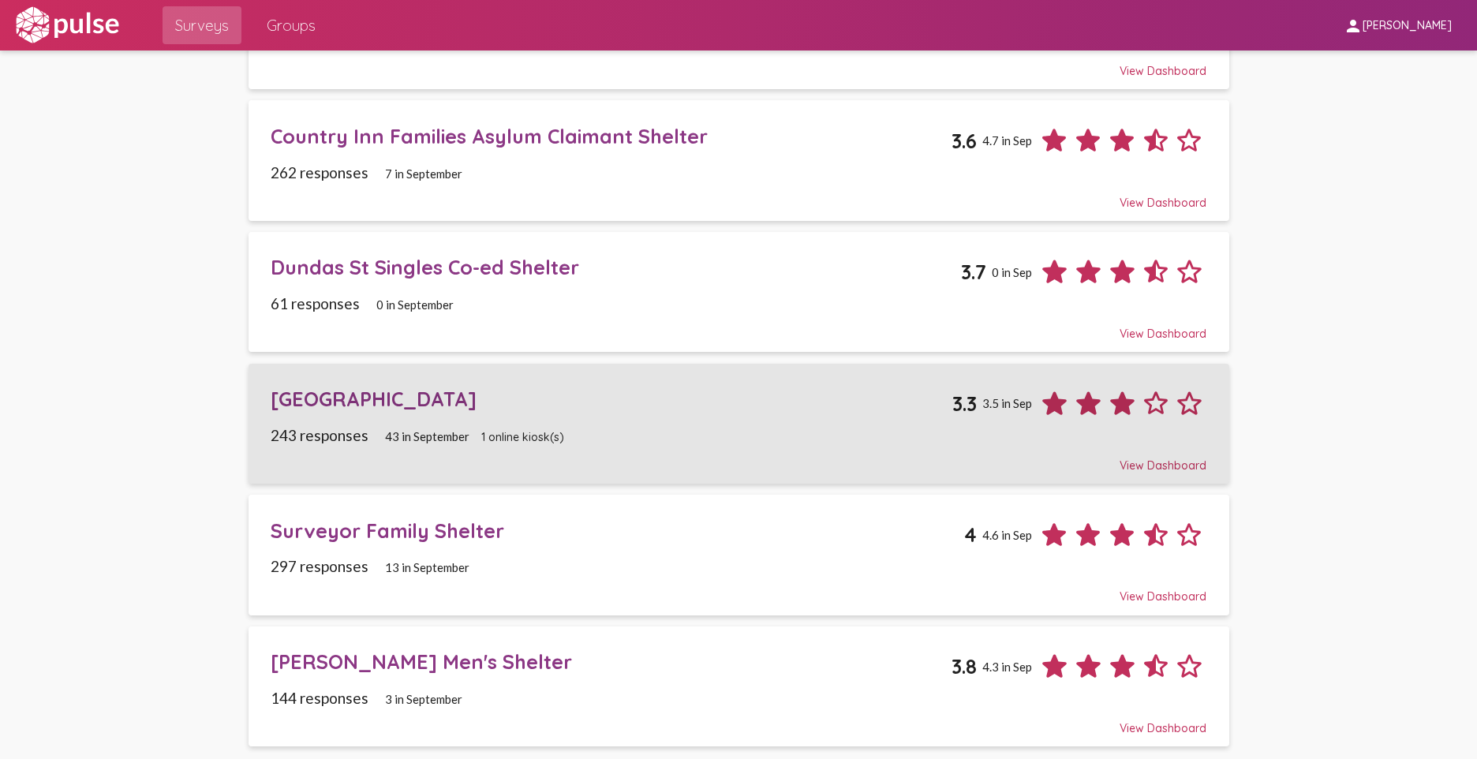
click at [428, 396] on div "[GEOGRAPHIC_DATA]" at bounding box center [612, 399] width 682 height 24
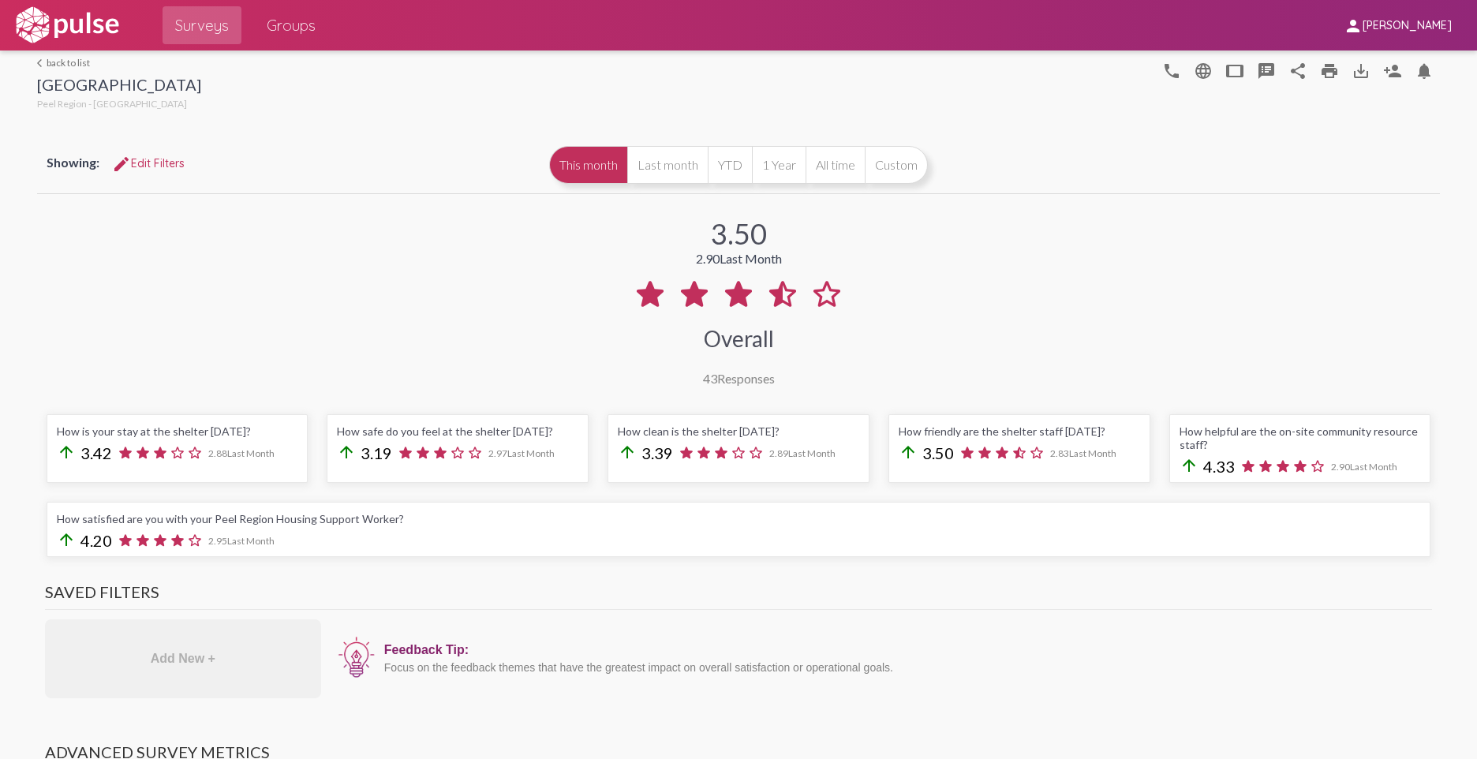
click at [73, 63] on link "arrow_back_ios back to list" at bounding box center [119, 63] width 164 height 12
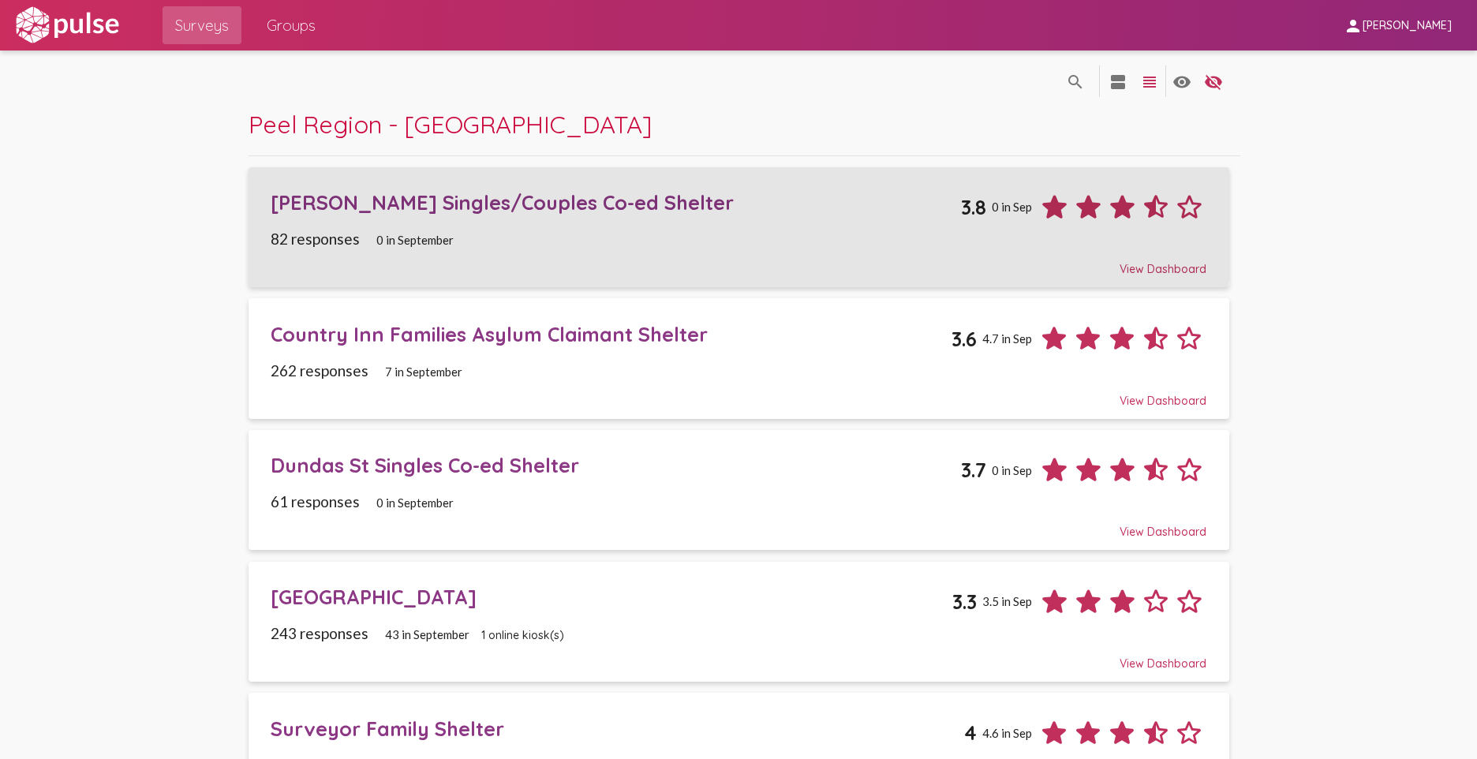
click at [346, 205] on div "[PERSON_NAME] Singles/Couples Co-ed Shelter" at bounding box center [616, 202] width 691 height 24
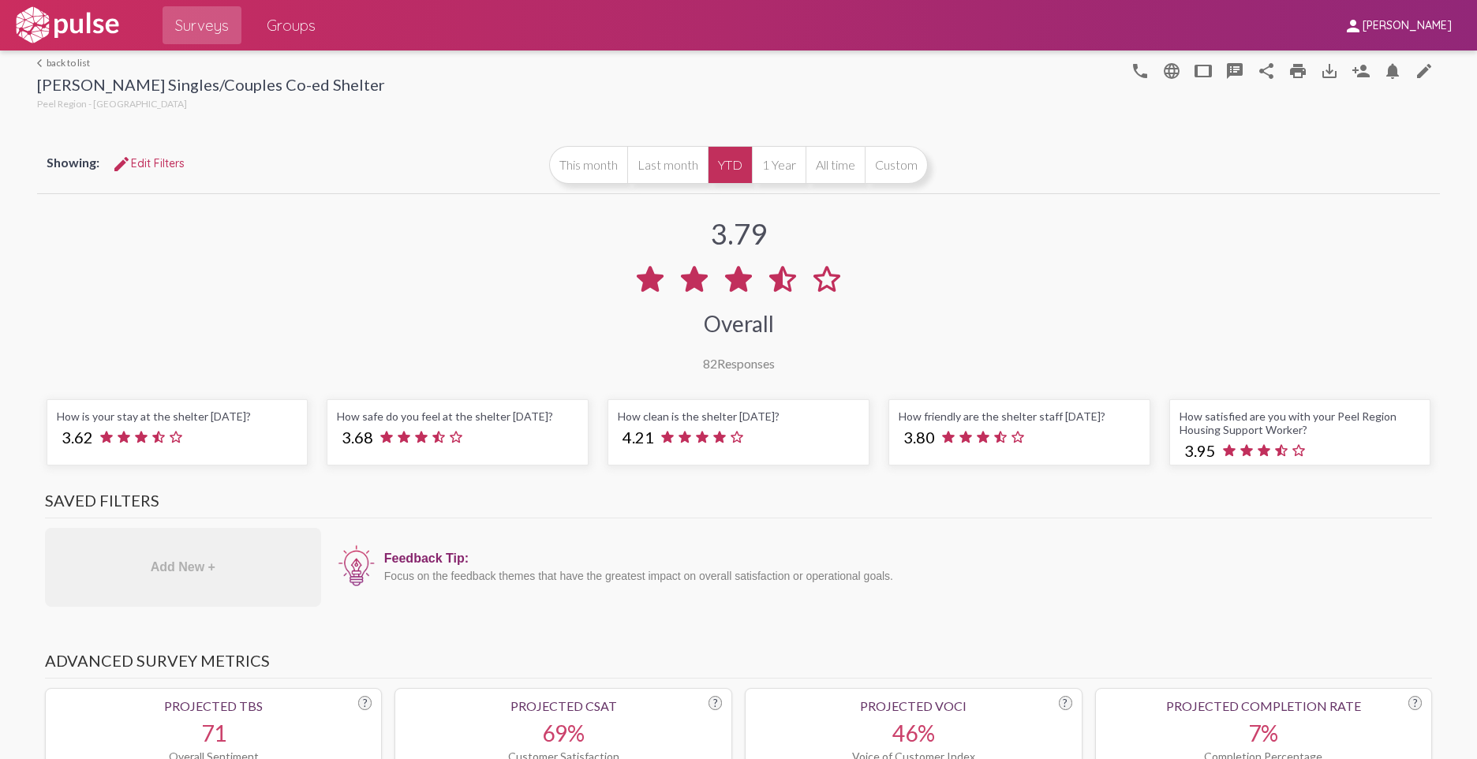
click at [62, 63] on link "arrow_back_ios back to list" at bounding box center [211, 63] width 348 height 12
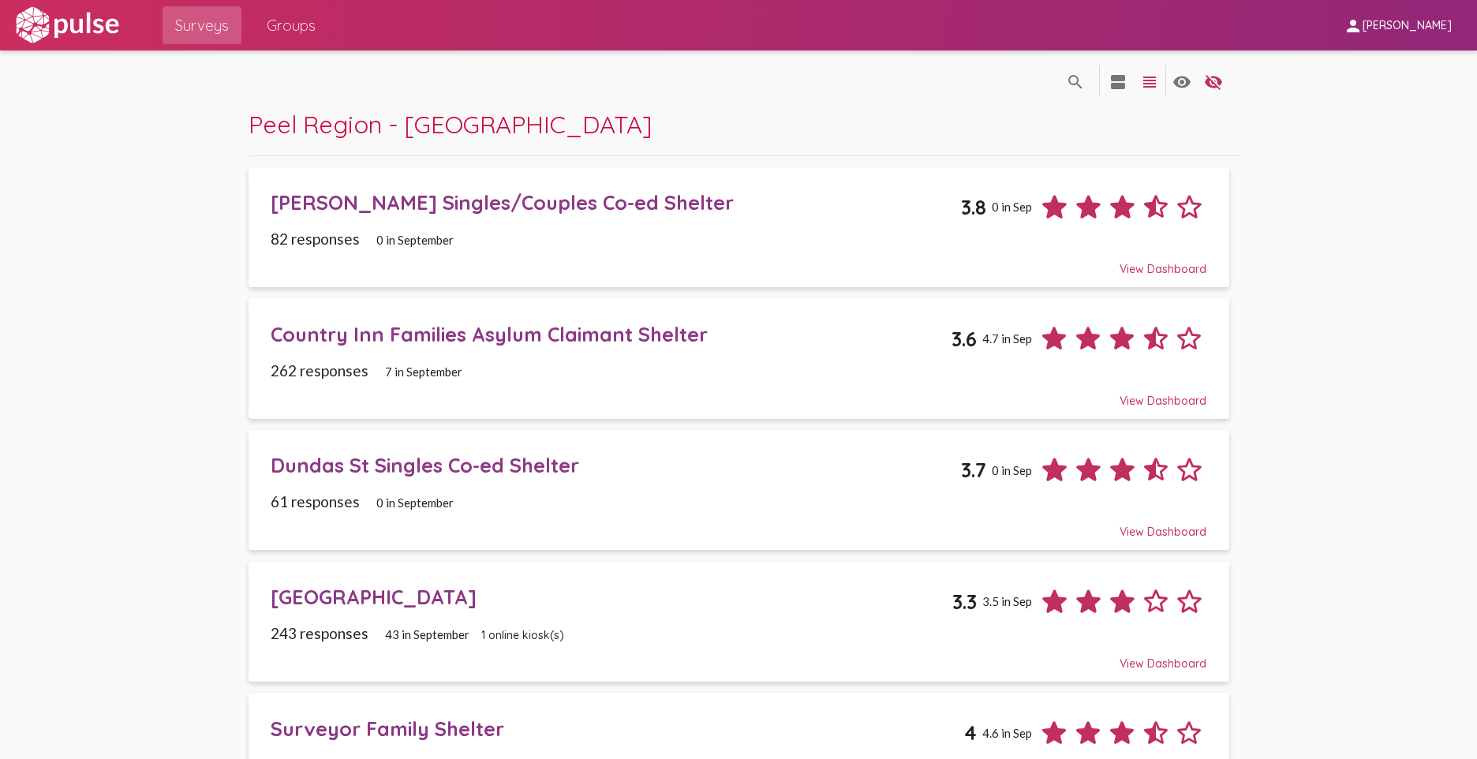
click at [402, 343] on div "Country Inn Families Asylum Claimant Shelter" at bounding box center [611, 334] width 681 height 24
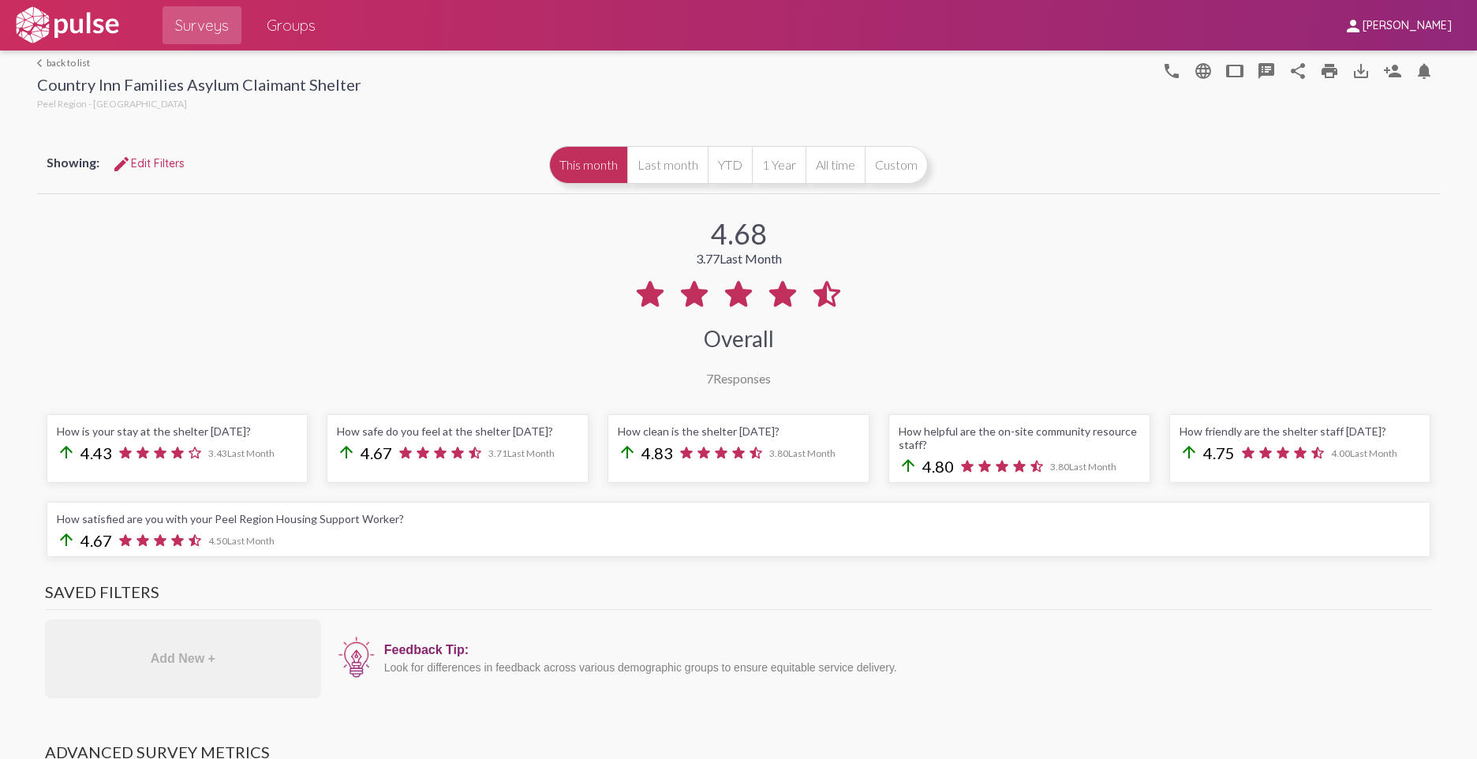
click at [49, 60] on link "arrow_back_ios back to list" at bounding box center [199, 63] width 324 height 12
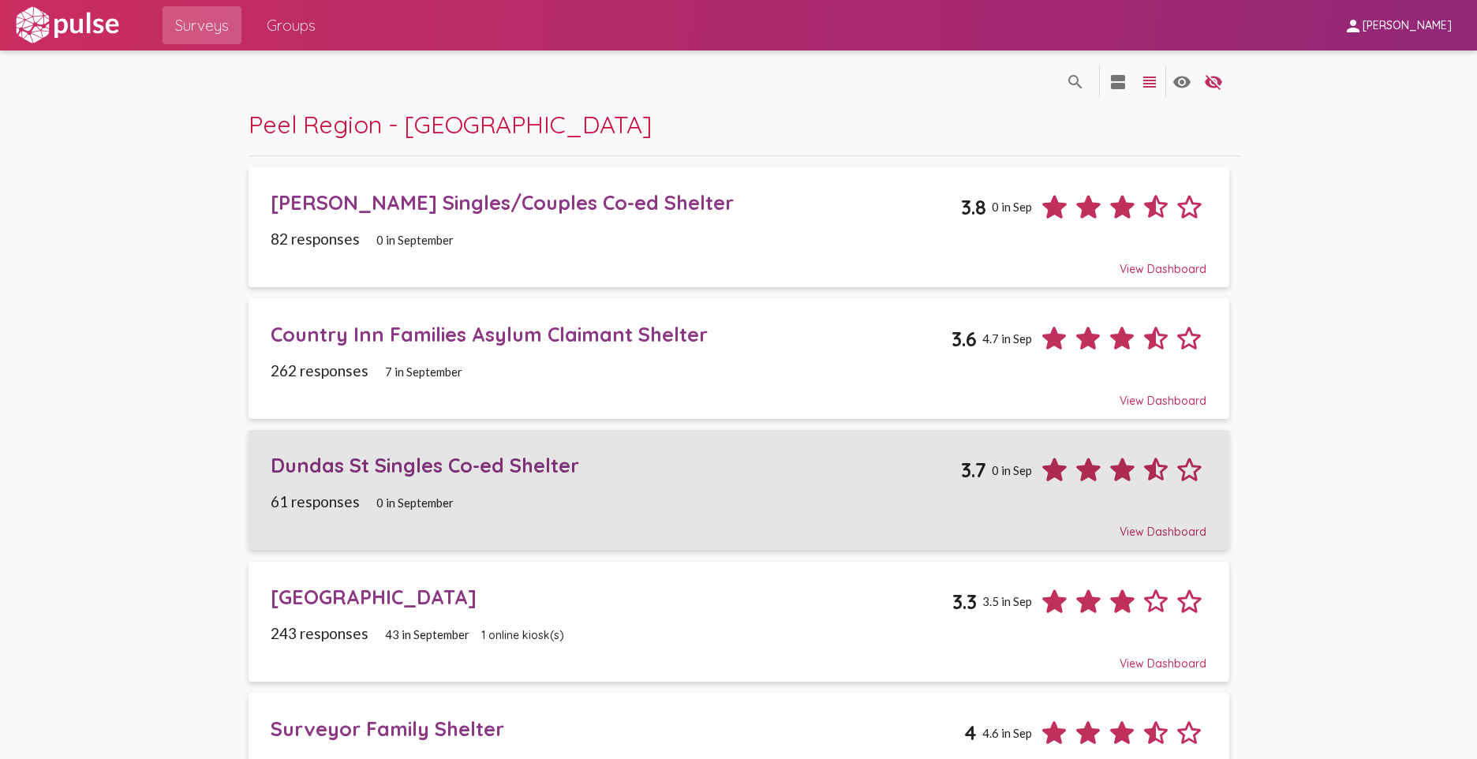
click at [320, 464] on div "Dundas St Singles Co-ed Shelter" at bounding box center [616, 465] width 691 height 24
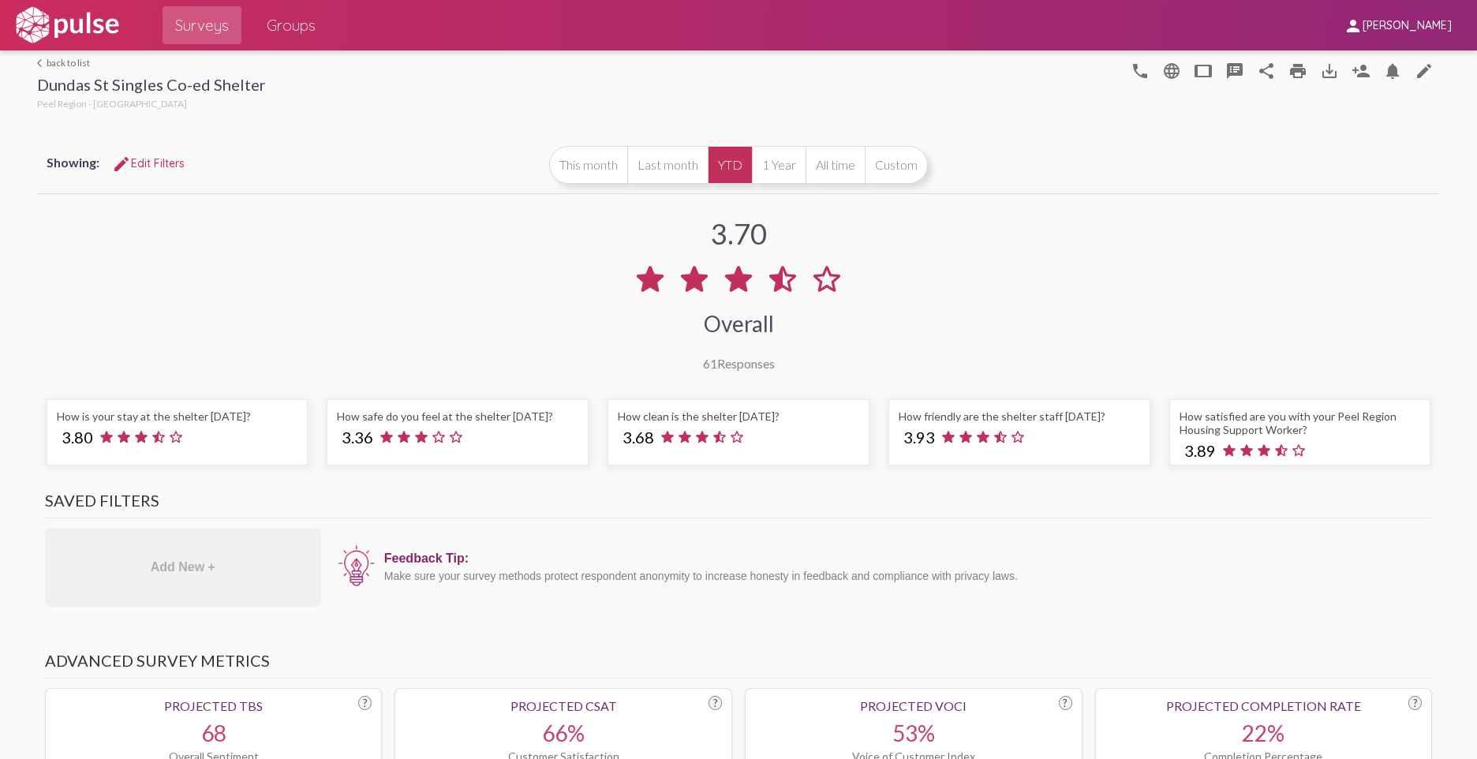
click at [68, 60] on link "arrow_back_ios back to list" at bounding box center [151, 63] width 229 height 12
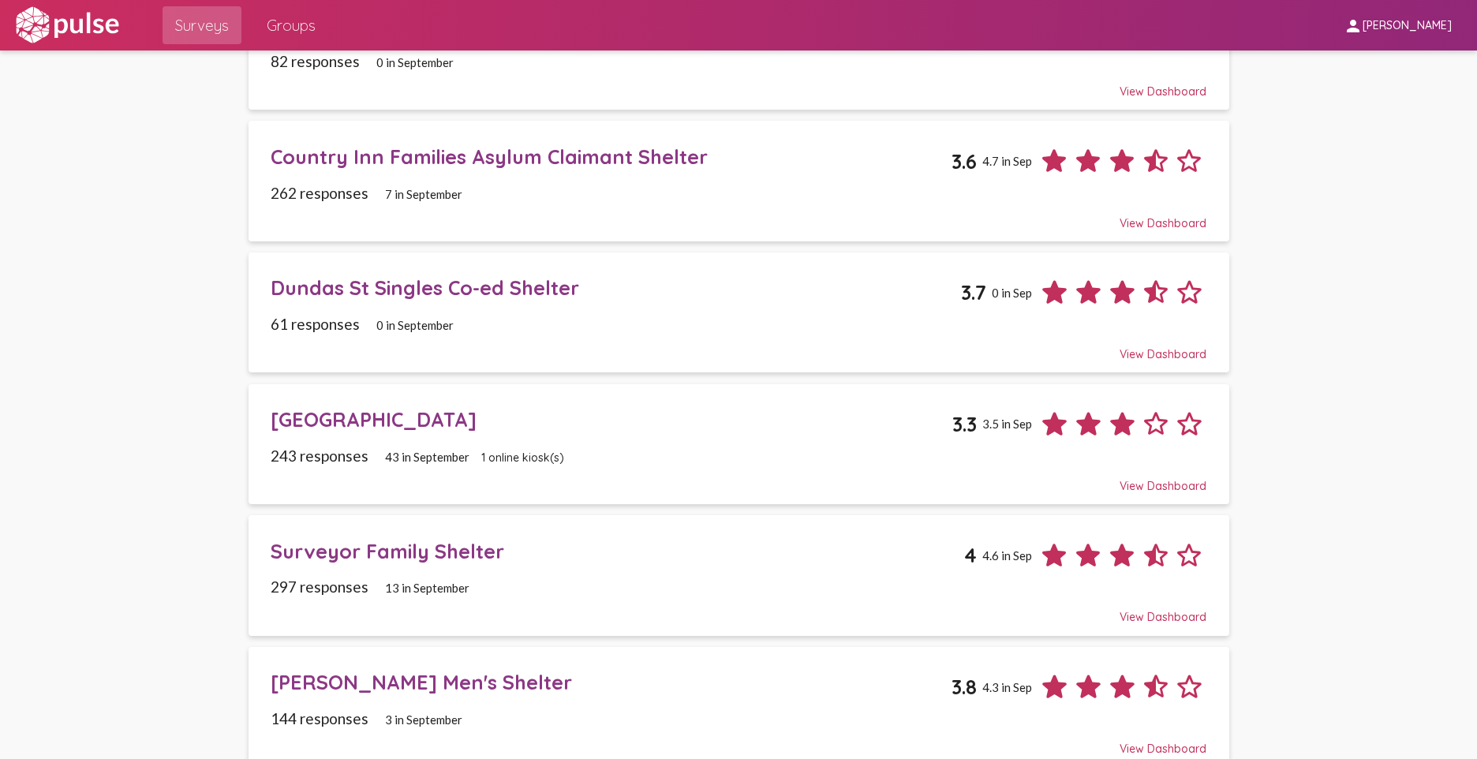
scroll to position [198, 0]
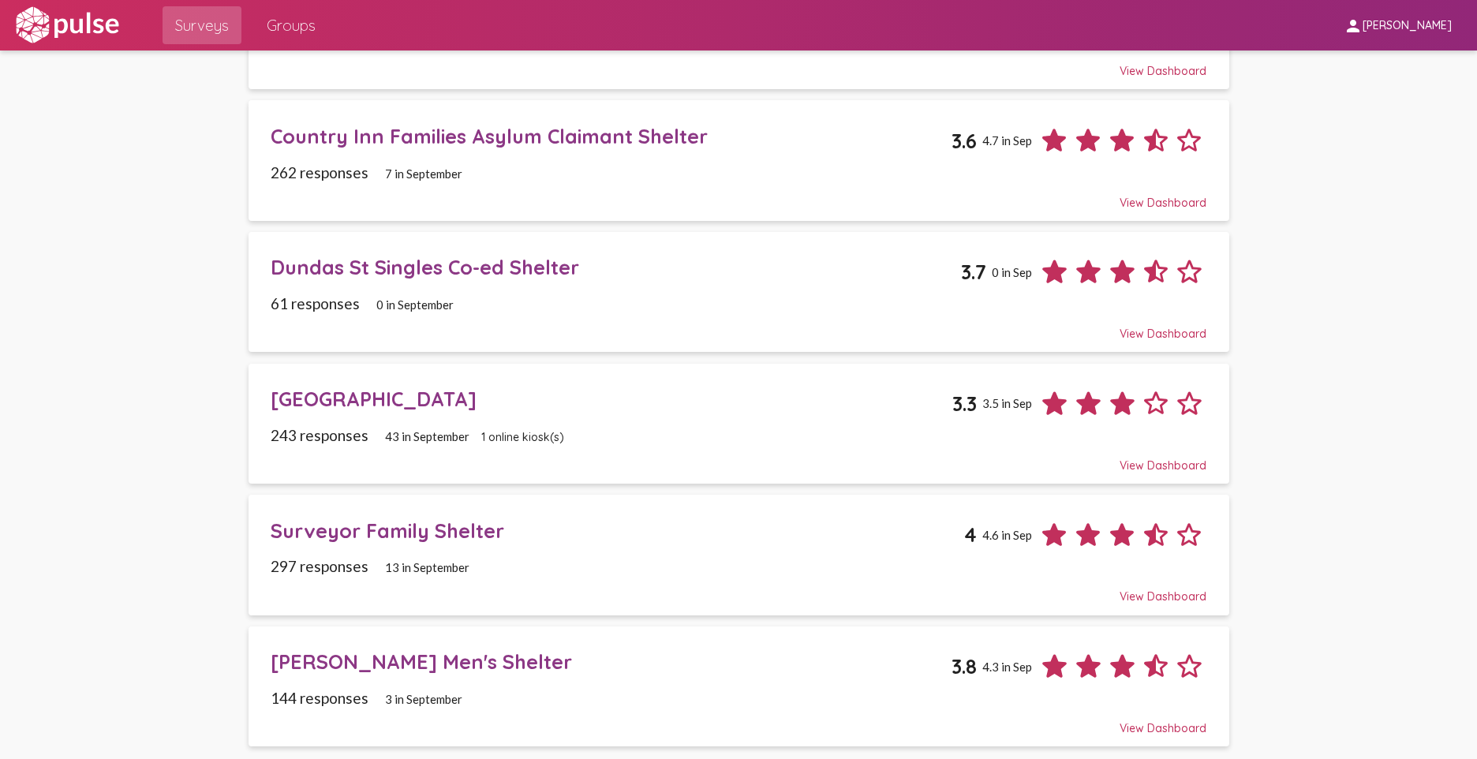
click at [88, 408] on pl-site-list-view "search_off search view_agenda view_headline visibility visibility_off settings …" at bounding box center [738, 305] width 1477 height 907
